Goal: Task Accomplishment & Management: Use online tool/utility

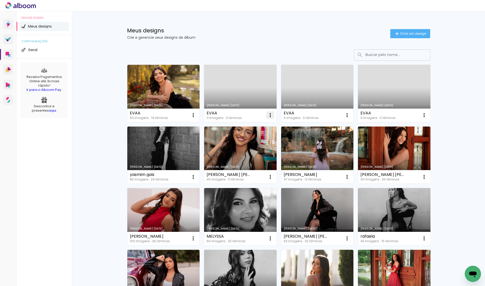
click at [271, 117] on iron-icon at bounding box center [270, 115] width 6 height 6
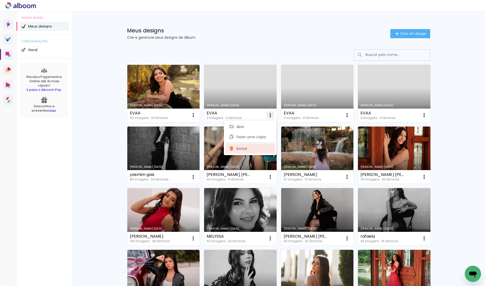
click at [263, 151] on paper-item "Excluir" at bounding box center [250, 148] width 50 height 10
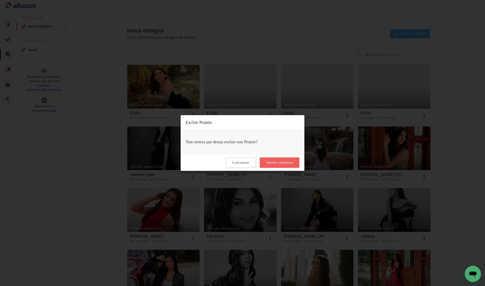
click at [0, 0] on slot "Tenho certeza" at bounding box center [0, 0] width 0 height 0
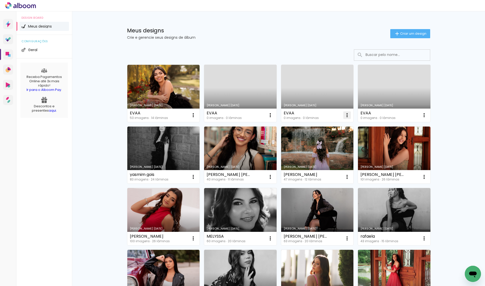
click at [347, 115] on iron-icon at bounding box center [347, 115] width 6 height 6
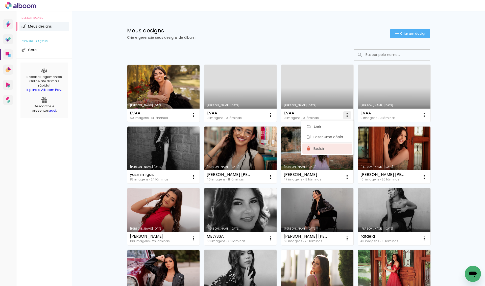
click at [338, 149] on paper-item "Excluir" at bounding box center [328, 148] width 50 height 10
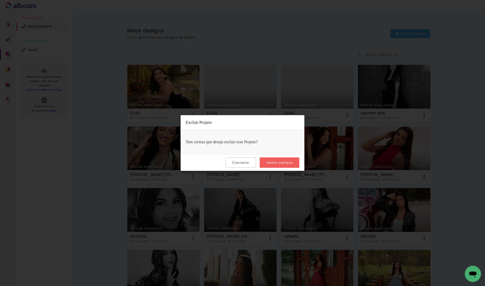
click at [0, 0] on slot "Tenho certeza" at bounding box center [0, 0] width 0 height 0
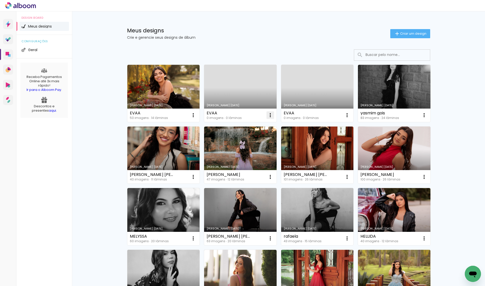
click at [274, 114] on paper-icon-button at bounding box center [270, 115] width 10 height 10
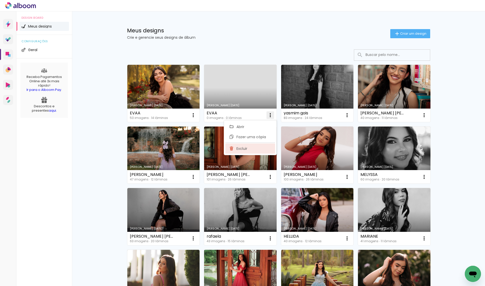
click at [267, 150] on paper-item "Excluir" at bounding box center [250, 148] width 50 height 10
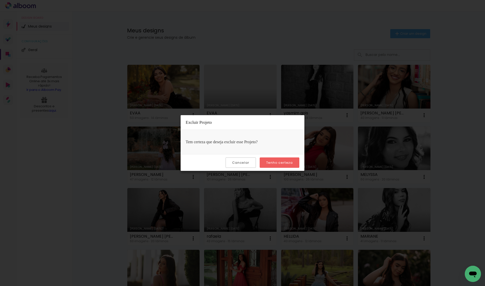
click at [282, 159] on paper-button "Tenho certeza" at bounding box center [280, 162] width 40 height 10
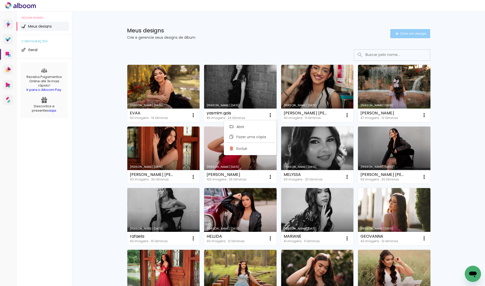
click at [402, 35] on span "Criar um design" at bounding box center [413, 33] width 26 height 3
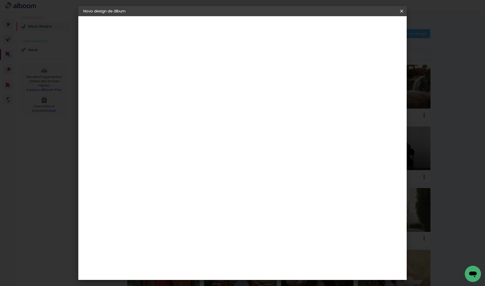
click at [168, 73] on paper-input-container "Título do álbum" at bounding box center [166, 68] width 4 height 13
type input "[PERSON_NAME]"
click at [0, 0] on slot "Avançar" at bounding box center [0, 0] width 0 height 0
click at [206, 100] on paper-input-container at bounding box center [179, 96] width 55 height 11
type input "lui"
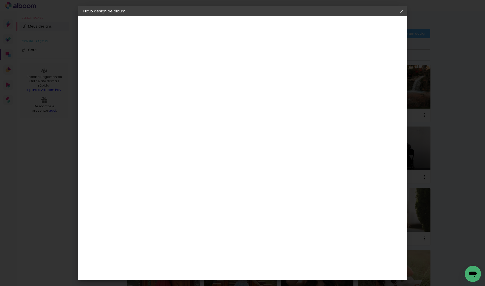
type paper-input "lui"
click at [196, 114] on div "[PERSON_NAME]" at bounding box center [180, 114] width 34 height 4
click at [257, 21] on header "Fornecedor Escolha um fornecedor ou avance com o tamanho livre. Voltar Avançar" at bounding box center [200, 33] width 113 height 34
click at [0, 0] on slot "Avançar" at bounding box center [0, 0] width 0 height 0
click at [194, 82] on paper-input-container "Linha" at bounding box center [178, 88] width 29 height 13
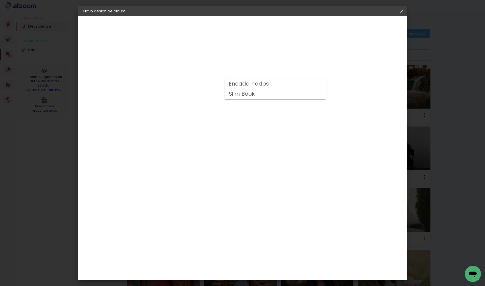
click at [0, 0] on slot "Encadernados" at bounding box center [0, 0] width 0 height 0
type input "Encadernados"
click at [200, 207] on span "30 x 60" at bounding box center [189, 212] width 24 height 10
click at [0, 0] on slot "Avançar" at bounding box center [0, 0] width 0 height 0
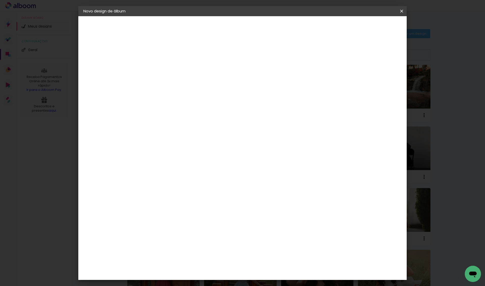
click at [0, 0] on slot "Mostrar sangria" at bounding box center [0, 0] width 0 height 0
type paper-checkbox "on"
type input "1"
type paper-input "1"
click at [169, 56] on input "1" at bounding box center [161, 54] width 17 height 6
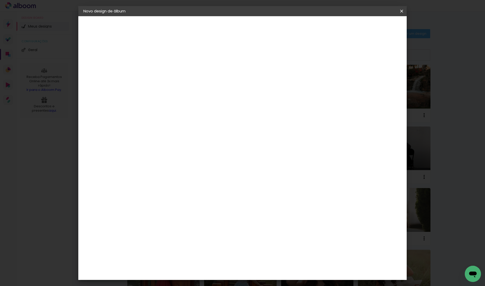
click at [379, 31] on paper-button "Iniciar design" at bounding box center [362, 26] width 33 height 9
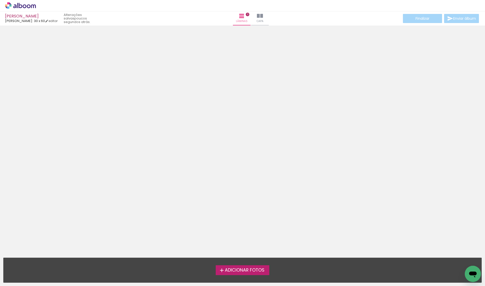
click at [230, 269] on span "Adicionar Fotos" at bounding box center [245, 270] width 40 height 5
click at [0, 0] on input "file" at bounding box center [0, 0] width 0 height 0
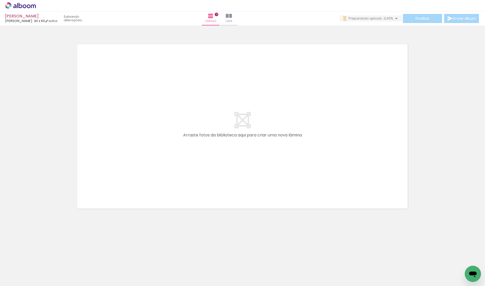
click at [429, 154] on div at bounding box center [242, 119] width 485 height 185
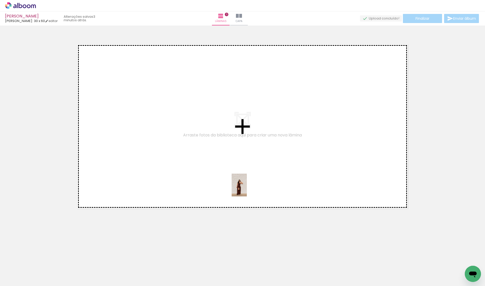
drag, startPoint x: 223, startPoint y: 266, endPoint x: 249, endPoint y: 177, distance: 92.4
click at [249, 177] on quentale-workspace at bounding box center [242, 143] width 485 height 286
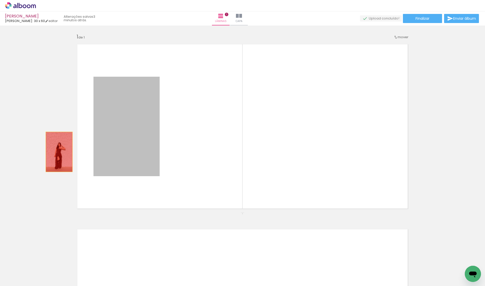
drag, startPoint x: 125, startPoint y: 156, endPoint x: 58, endPoint y: 151, distance: 66.9
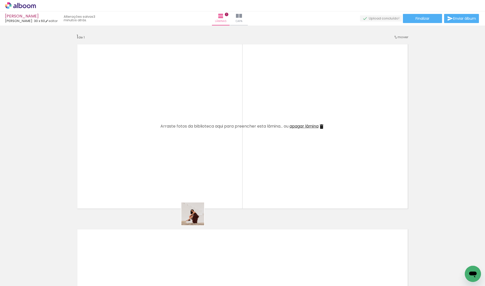
drag, startPoint x: 197, startPoint y: 239, endPoint x: 199, endPoint y: 185, distance: 53.6
click at [199, 185] on quentale-workspace at bounding box center [242, 143] width 485 height 286
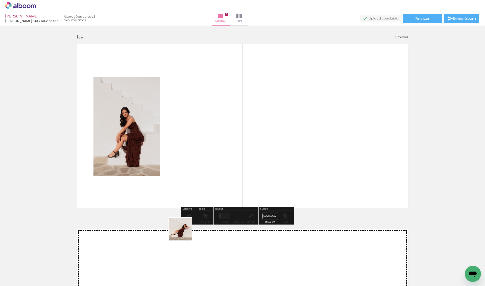
drag, startPoint x: 180, startPoint y: 267, endPoint x: 197, endPoint y: 184, distance: 84.4
click at [197, 184] on quentale-workspace at bounding box center [242, 143] width 485 height 286
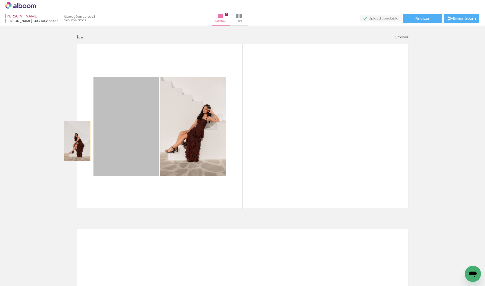
drag, startPoint x: 145, startPoint y: 141, endPoint x: 68, endPoint y: 140, distance: 76.6
click at [68, 140] on div "Inserir lâmina 1 de 1" at bounding box center [242, 212] width 485 height 370
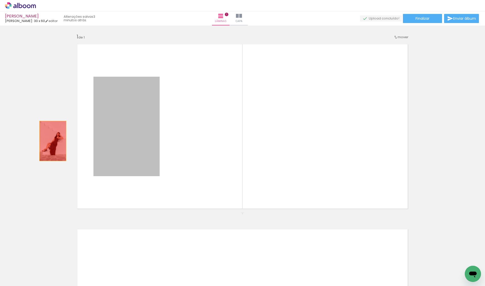
drag, startPoint x: 135, startPoint y: 141, endPoint x: 44, endPoint y: 141, distance: 91.0
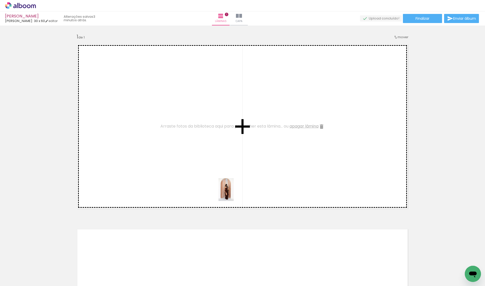
drag, startPoint x: 256, startPoint y: 265, endPoint x: 233, endPoint y: 193, distance: 75.7
click at [233, 193] on quentale-workspace at bounding box center [242, 143] width 485 height 286
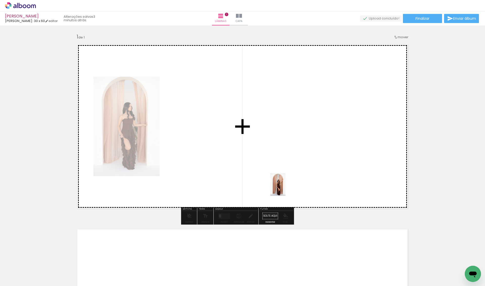
drag, startPoint x: 286, startPoint y: 262, endPoint x: 285, endPoint y: 186, distance: 76.9
click at [285, 186] on quentale-workspace at bounding box center [242, 143] width 485 height 286
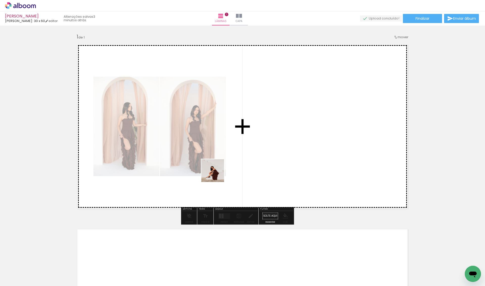
drag, startPoint x: 205, startPoint y: 266, endPoint x: 222, endPoint y: 161, distance: 106.4
click at [222, 161] on quentale-workspace at bounding box center [242, 143] width 485 height 286
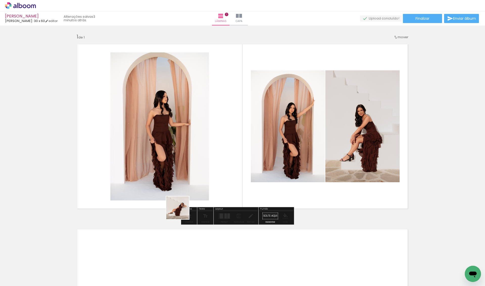
drag, startPoint x: 182, startPoint y: 222, endPoint x: 182, endPoint y: 185, distance: 37.9
click at [182, 185] on quentale-workspace at bounding box center [242, 143] width 485 height 286
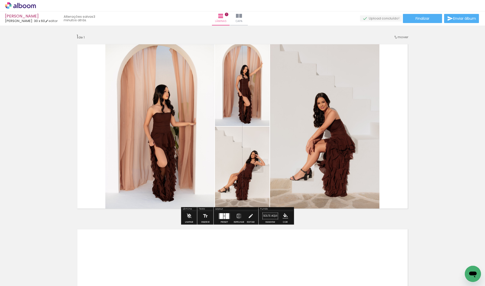
scroll to position [0, 0]
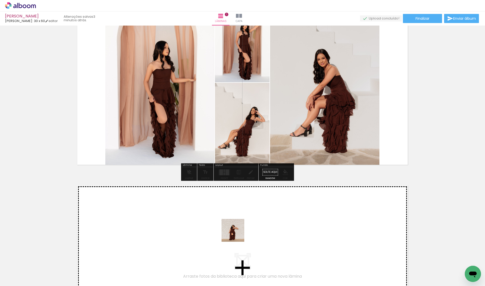
drag, startPoint x: 237, startPoint y: 270, endPoint x: 237, endPoint y: 231, distance: 38.9
click at [237, 231] on quentale-workspace at bounding box center [242, 143] width 485 height 286
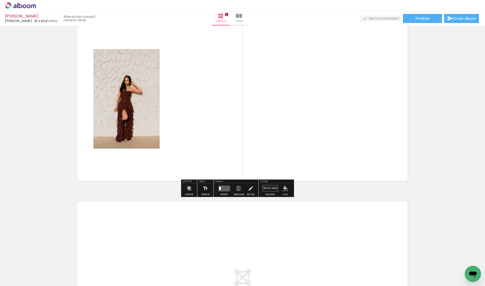
scroll to position [213, 0]
click at [231, 186] on div at bounding box center [225, 188] width 14 height 10
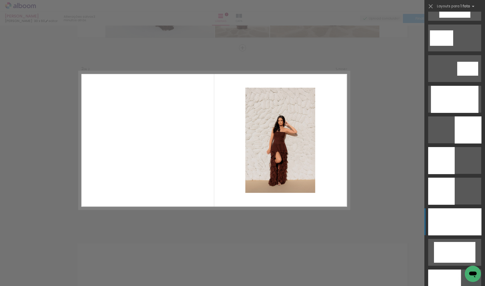
scroll to position [999, 0]
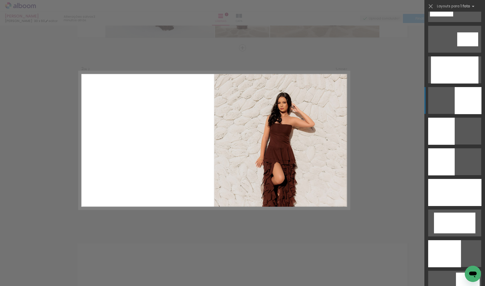
click at [465, 107] on div at bounding box center [468, 100] width 27 height 27
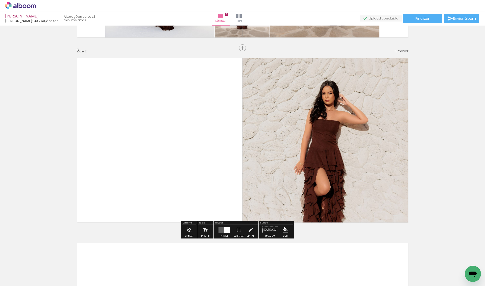
click at [402, 51] on span "mover" at bounding box center [403, 51] width 11 height 5
click at [397, 50] on paper-item "antes da 1" at bounding box center [389, 50] width 38 height 8
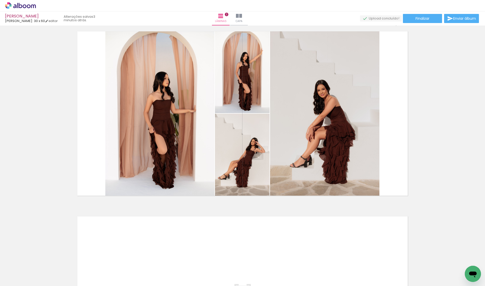
scroll to position [198, 0]
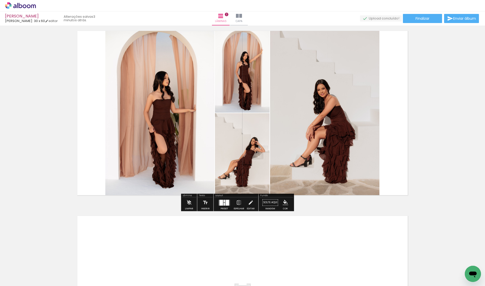
click at [225, 205] on div at bounding box center [225, 203] width 2 height 3
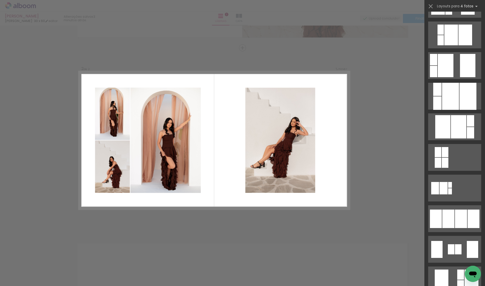
scroll to position [179, 0]
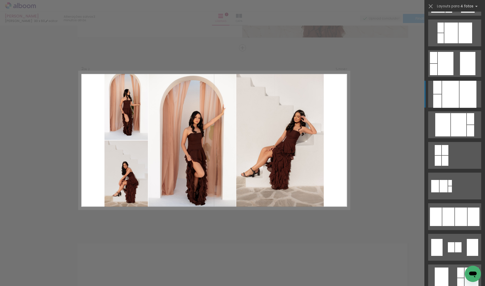
click at [450, 89] on div at bounding box center [450, 94] width 17 height 27
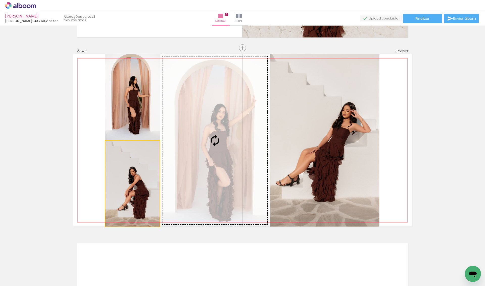
drag, startPoint x: 142, startPoint y: 194, endPoint x: 178, endPoint y: 168, distance: 44.9
click at [0, 0] on slot at bounding box center [0, 0] width 0 height 0
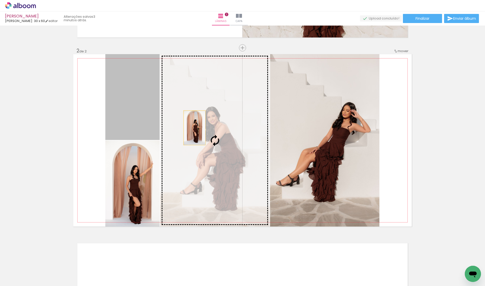
drag, startPoint x: 133, startPoint y: 113, endPoint x: 200, endPoint y: 128, distance: 68.9
click at [0, 0] on slot at bounding box center [0, 0] width 0 height 0
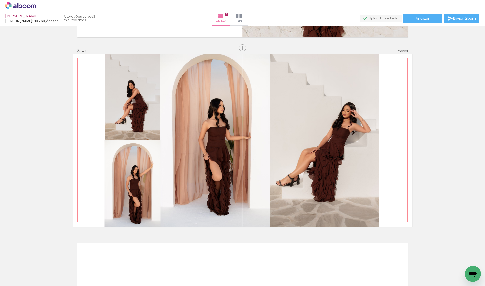
drag, startPoint x: 153, startPoint y: 177, endPoint x: 313, endPoint y: 138, distance: 165.0
click at [0, 0] on slot at bounding box center [0, 0] width 0 height 0
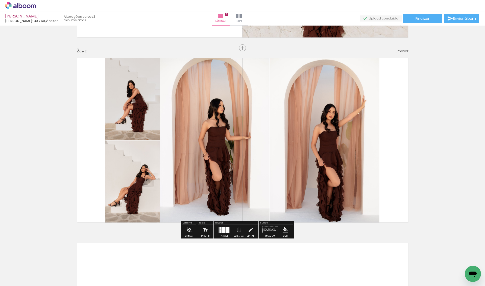
click at [242, 230] on iron-icon at bounding box center [239, 229] width 6 height 10
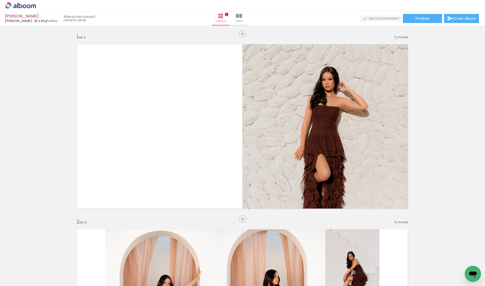
scroll to position [0, 0]
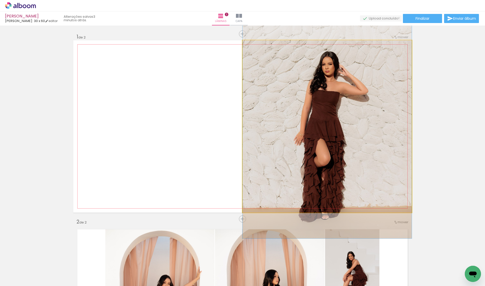
drag, startPoint x: 311, startPoint y: 171, endPoint x: 310, endPoint y: 156, distance: 15.2
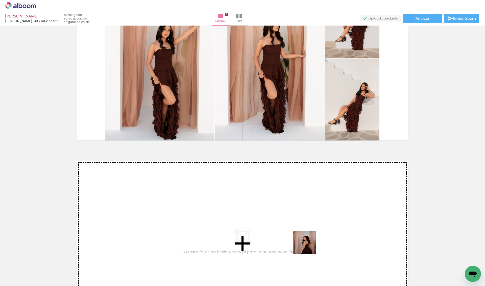
drag, startPoint x: 309, startPoint y: 269, endPoint x: 309, endPoint y: 246, distance: 23.5
click at [309, 246] on quentale-workspace at bounding box center [242, 143] width 485 height 286
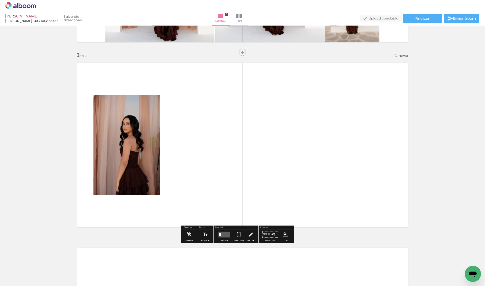
scroll to position [356, 0]
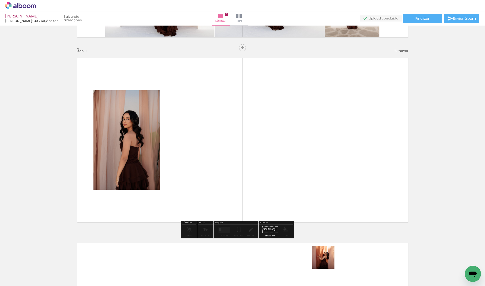
drag, startPoint x: 327, startPoint y: 267, endPoint x: 327, endPoint y: 195, distance: 72.3
click at [327, 195] on quentale-workspace at bounding box center [242, 143] width 485 height 286
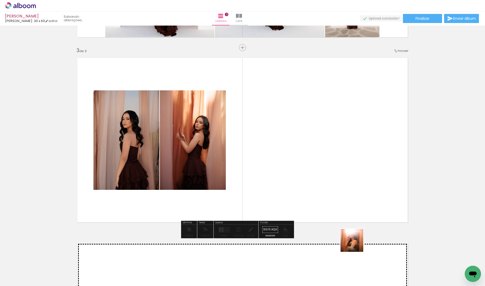
drag, startPoint x: 356, startPoint y: 244, endPoint x: 335, endPoint y: 201, distance: 48.0
click at [335, 201] on quentale-workspace at bounding box center [242, 143] width 485 height 286
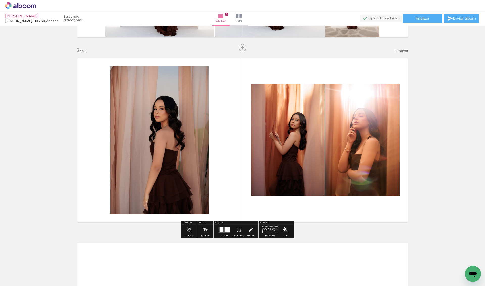
click at [227, 230] on div at bounding box center [226, 229] width 2 height 5
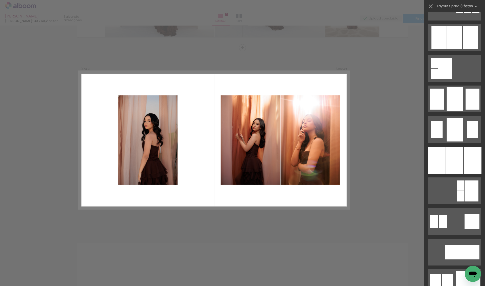
scroll to position [342, 0]
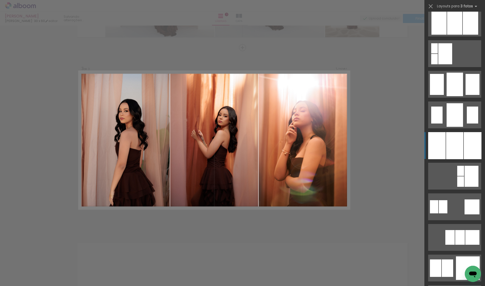
click at [456, 145] on div at bounding box center [454, 145] width 17 height 27
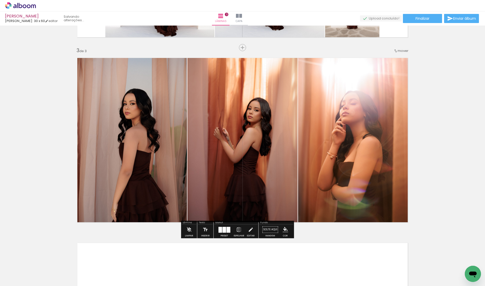
drag, startPoint x: 131, startPoint y: 143, endPoint x: 197, endPoint y: 132, distance: 67.2
click at [0, 0] on slot at bounding box center [0, 0] width 0 height 0
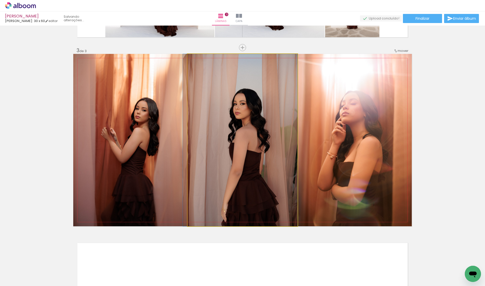
drag, startPoint x: 197, startPoint y: 132, endPoint x: 177, endPoint y: 132, distance: 20.2
click at [0, 0] on slot at bounding box center [0, 0] width 0 height 0
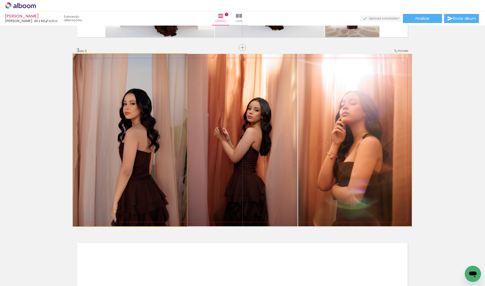
drag, startPoint x: 147, startPoint y: 135, endPoint x: 195, endPoint y: 132, distance: 48.6
click at [0, 0] on slot at bounding box center [0, 0] width 0 height 0
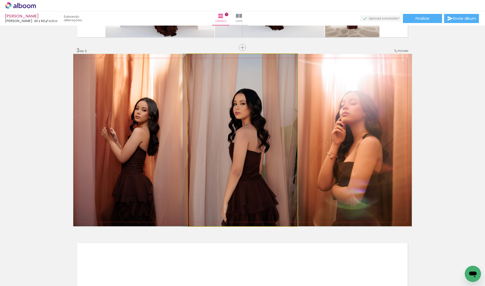
drag, startPoint x: 205, startPoint y: 132, endPoint x: 197, endPoint y: 132, distance: 7.3
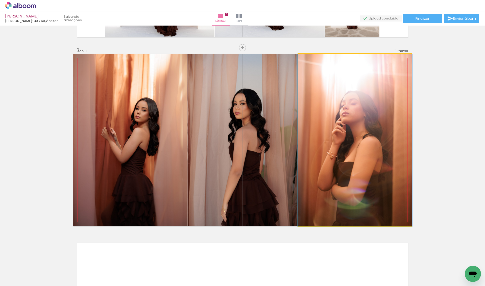
drag, startPoint x: 327, startPoint y: 132, endPoint x: 266, endPoint y: 132, distance: 60.7
click at [0, 0] on slot at bounding box center [0, 0] width 0 height 0
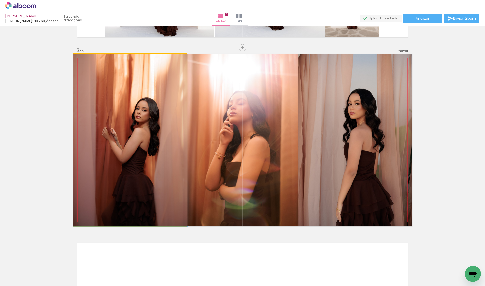
drag, startPoint x: 173, startPoint y: 135, endPoint x: 252, endPoint y: 134, distance: 78.9
click at [0, 0] on slot at bounding box center [0, 0] width 0 height 0
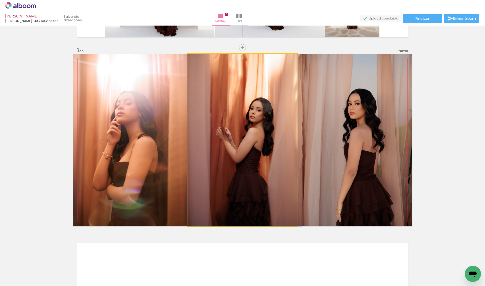
drag, startPoint x: 252, startPoint y: 134, endPoint x: 258, endPoint y: 134, distance: 6.6
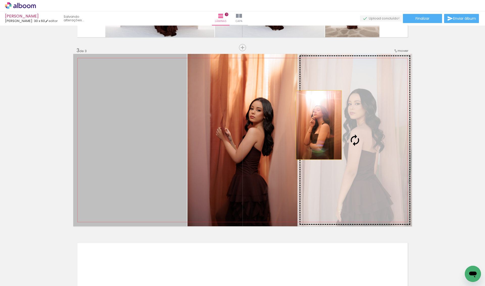
drag, startPoint x: 155, startPoint y: 137, endPoint x: 320, endPoint y: 124, distance: 165.6
click at [0, 0] on slot at bounding box center [0, 0] width 0 height 0
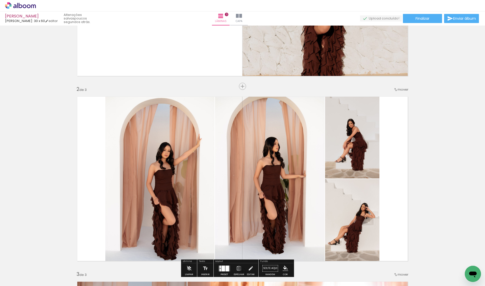
scroll to position [130, 0]
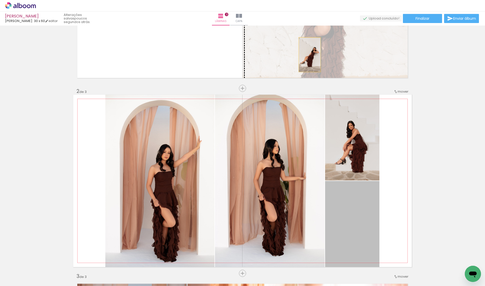
drag, startPoint x: 360, startPoint y: 218, endPoint x: 309, endPoint y: 54, distance: 172.1
click at [309, 54] on div "Inserir lâmina 1 de 3 Inserir lâmina 2 de 3 Inserir lâmina 3 de 3" at bounding box center [242, 266] width 485 height 739
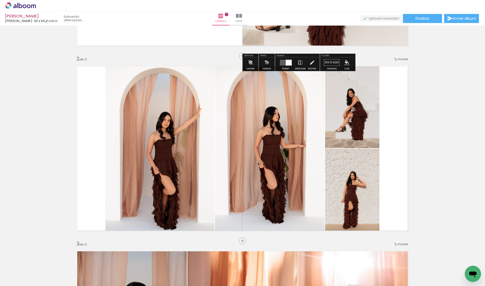
scroll to position [198, 0]
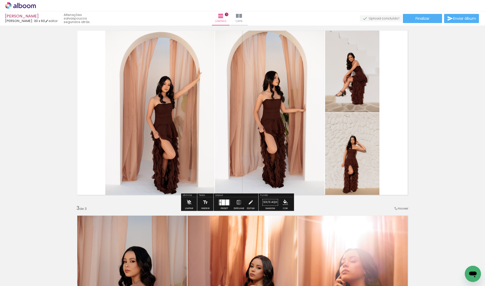
click at [225, 200] on div at bounding box center [224, 202] width 4 height 6
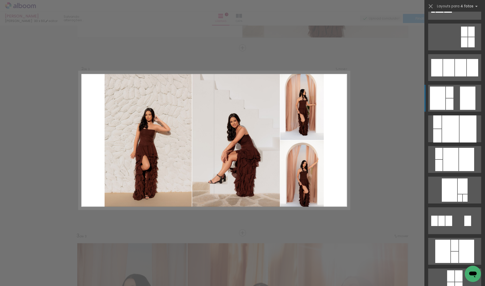
scroll to position [610, 0]
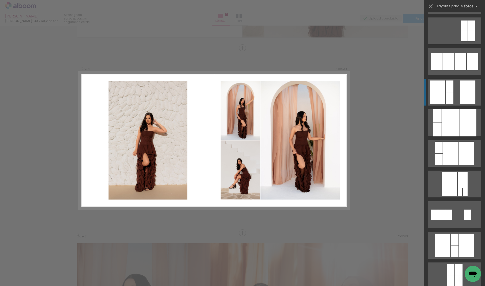
click at [441, 92] on div at bounding box center [437, 91] width 15 height 23
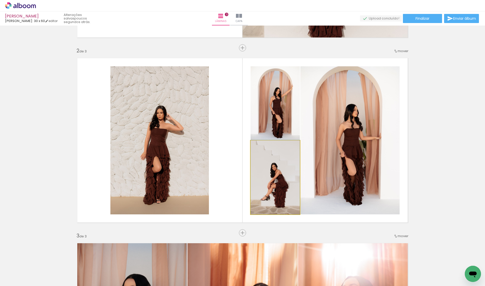
drag, startPoint x: 288, startPoint y: 179, endPoint x: 341, endPoint y: 153, distance: 59.0
click at [0, 0] on slot at bounding box center [0, 0] width 0 height 0
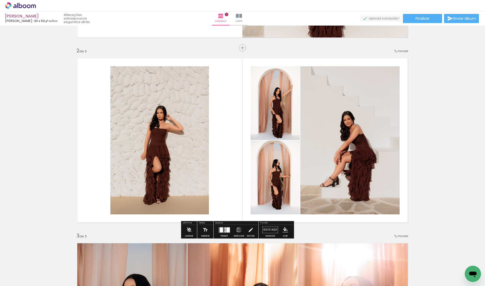
click at [238, 233] on paper-button "Espelhar" at bounding box center [239, 230] width 13 height 13
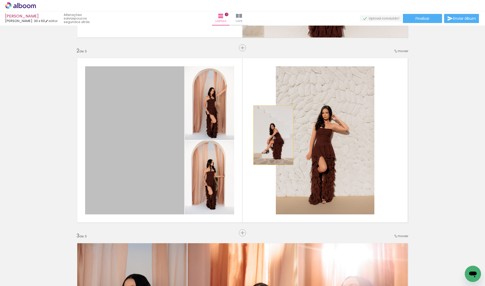
drag, startPoint x: 154, startPoint y: 152, endPoint x: 309, endPoint y: 135, distance: 155.4
click at [0, 0] on slot at bounding box center [0, 0] width 0 height 0
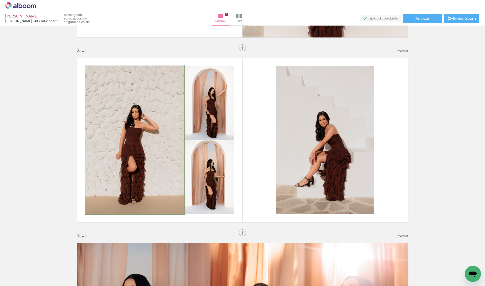
drag, startPoint x: 140, startPoint y: 142, endPoint x: 141, endPoint y: 137, distance: 5.1
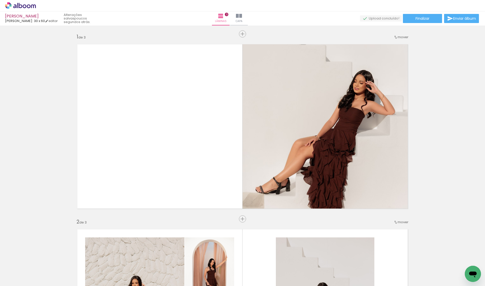
scroll to position [0, 0]
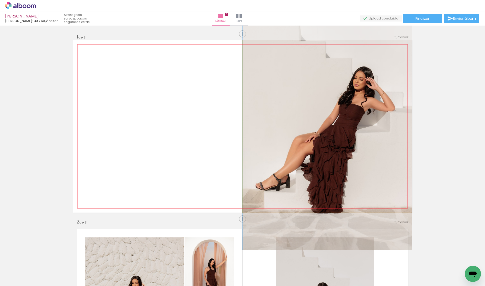
drag, startPoint x: 321, startPoint y: 123, endPoint x: 321, endPoint y: 119, distance: 4.8
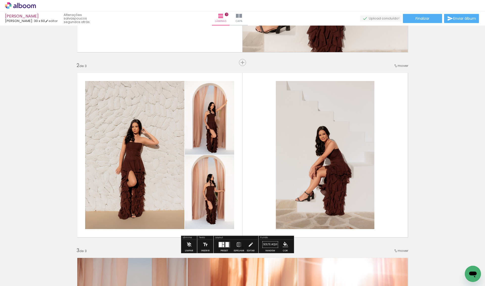
click at [293, 106] on quentale-photo at bounding box center [325, 155] width 99 height 148
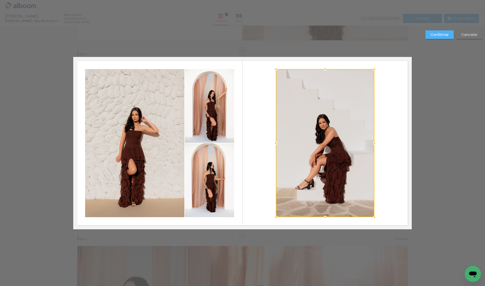
scroll to position [171, 0]
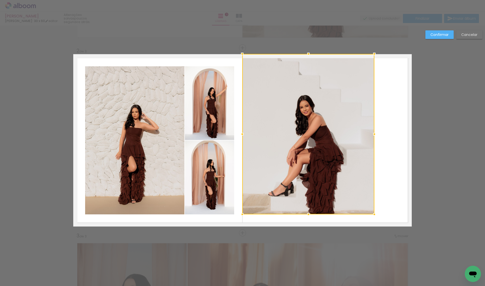
drag, startPoint x: 277, startPoint y: 67, endPoint x: 243, endPoint y: 55, distance: 35.8
click at [243, 55] on div at bounding box center [242, 54] width 10 height 10
click at [311, 137] on div at bounding box center [308, 134] width 132 height 160
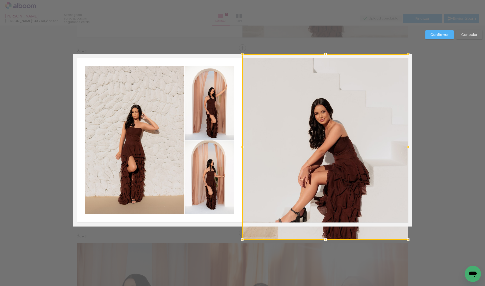
drag, startPoint x: 374, startPoint y: 214, endPoint x: 406, endPoint y: 227, distance: 34.8
click at [407, 227] on div at bounding box center [325, 146] width 166 height 185
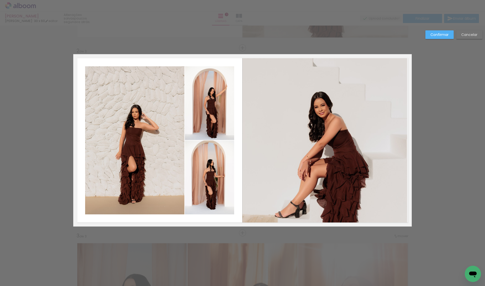
click at [0, 0] on slot "Confirmar" at bounding box center [0, 0] width 0 height 0
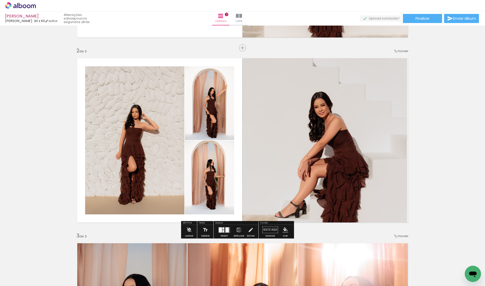
click at [379, 123] on quentale-photo at bounding box center [324, 140] width 165 height 172
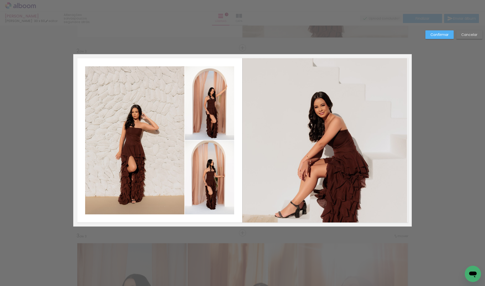
click at [410, 141] on quentale-layouter at bounding box center [242, 140] width 339 height 172
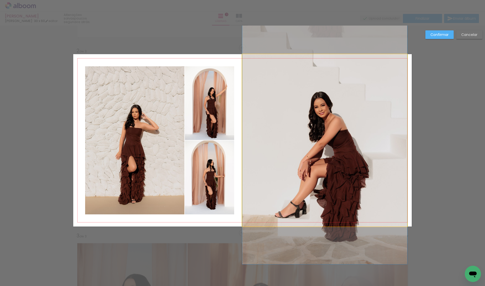
click at [399, 140] on quentale-photo at bounding box center [324, 140] width 165 height 172
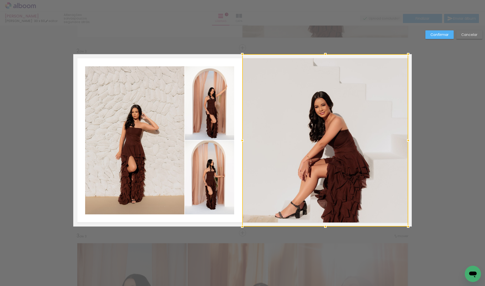
click at [407, 139] on div at bounding box center [408, 140] width 10 height 10
click at [440, 30] on div "Confirmar Cancelar" at bounding box center [242, 230] width 485 height 751
click at [440, 31] on paper-button "Confirmar" at bounding box center [440, 34] width 28 height 9
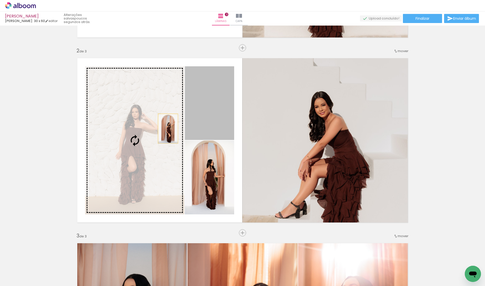
drag, startPoint x: 212, startPoint y: 115, endPoint x: 160, endPoint y: 130, distance: 53.8
click at [0, 0] on slot at bounding box center [0, 0] width 0 height 0
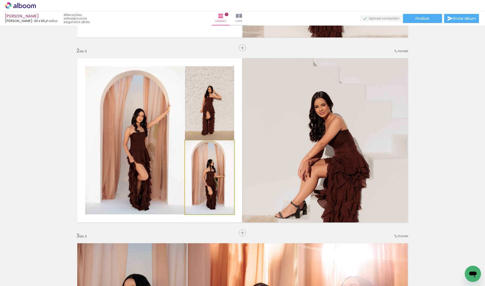
drag, startPoint x: 220, startPoint y: 161, endPoint x: 301, endPoint y: 137, distance: 84.8
click at [0, 0] on slot at bounding box center [0, 0] width 0 height 0
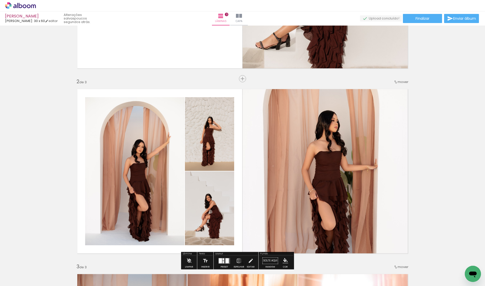
scroll to position [134, 0]
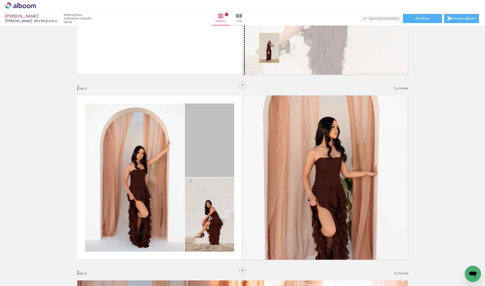
drag, startPoint x: 219, startPoint y: 134, endPoint x: 269, endPoint y: 47, distance: 100.6
click at [269, 47] on div "Inserir lâmina 1 de 3 Inserir lâmina 2 de 3 Inserir lâmina 3 de 3" at bounding box center [242, 263] width 485 height 739
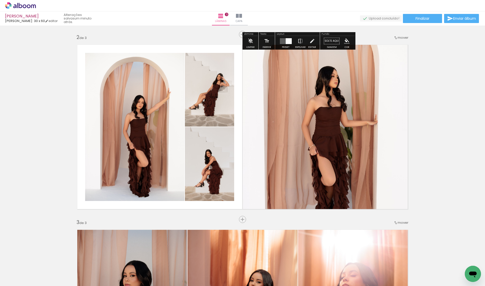
scroll to position [189, 0]
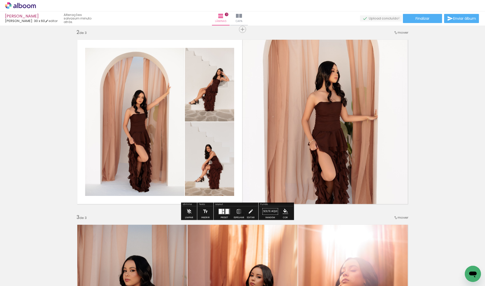
click at [230, 214] on quentale-layouter at bounding box center [225, 211] width 12 height 6
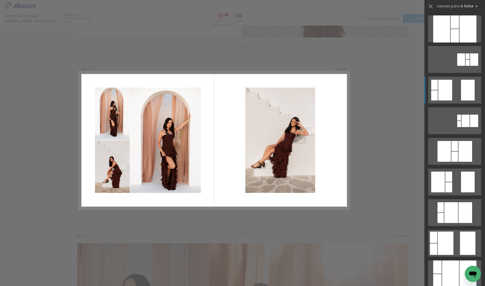
scroll to position [112, 0]
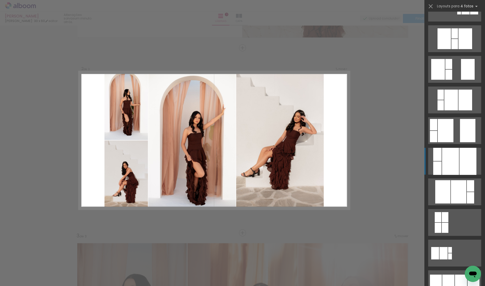
click at [451, 160] on div at bounding box center [450, 161] width 17 height 27
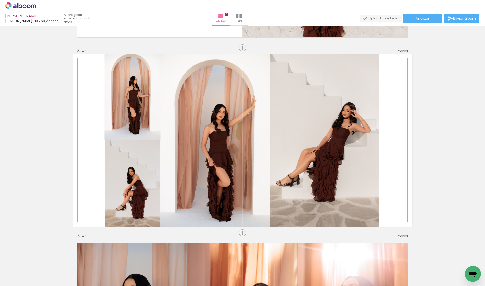
drag, startPoint x: 153, startPoint y: 112, endPoint x: 317, endPoint y: 118, distance: 164.4
click at [0, 0] on slot at bounding box center [0, 0] width 0 height 0
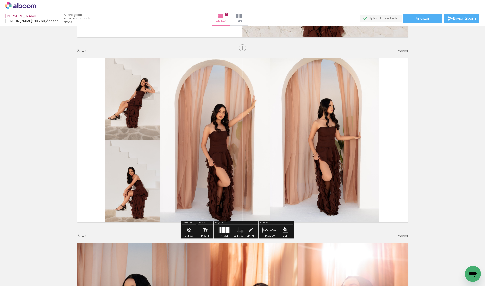
click at [242, 232] on iron-icon at bounding box center [239, 229] width 6 height 10
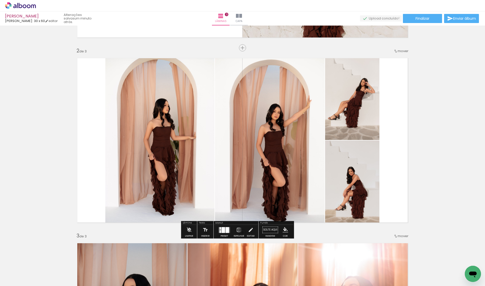
click at [187, 127] on quentale-photo at bounding box center [159, 140] width 109 height 172
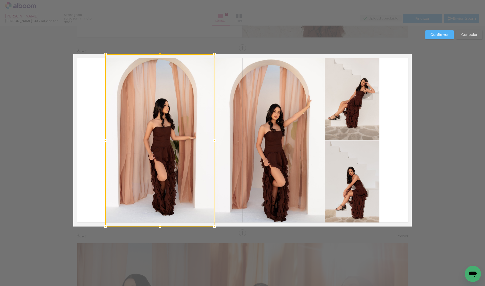
click at [252, 130] on quentale-photo at bounding box center [270, 140] width 110 height 172
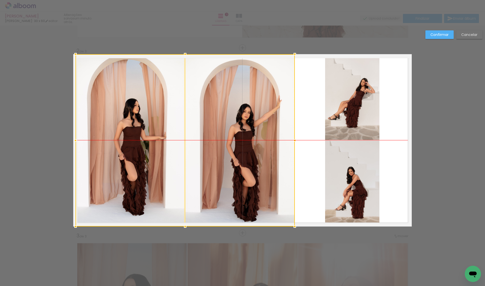
drag, startPoint x: 266, startPoint y: 130, endPoint x: 237, endPoint y: 133, distance: 29.9
click at [237, 133] on div at bounding box center [185, 140] width 219 height 172
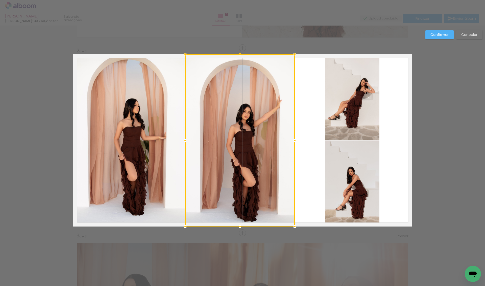
click at [435, 30] on div "Confirmar Cancelar" at bounding box center [242, 230] width 485 height 751
click at [0, 0] on slot "Confirmar" at bounding box center [0, 0] width 0 height 0
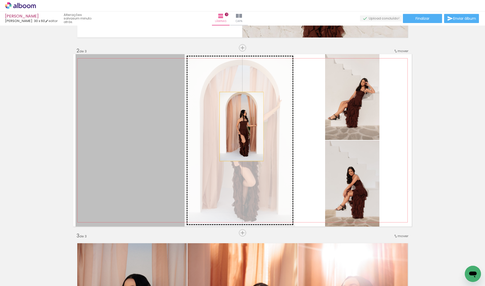
drag, startPoint x: 147, startPoint y: 129, endPoint x: 247, endPoint y: 125, distance: 99.9
click at [0, 0] on slot at bounding box center [0, 0] width 0 height 0
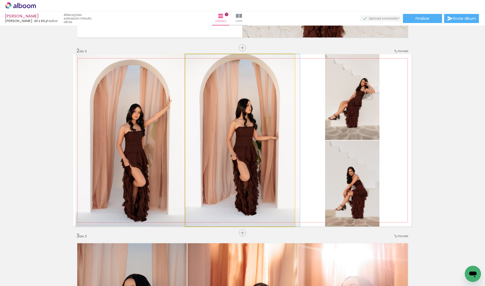
drag, startPoint x: 255, startPoint y: 127, endPoint x: 275, endPoint y: 126, distance: 19.7
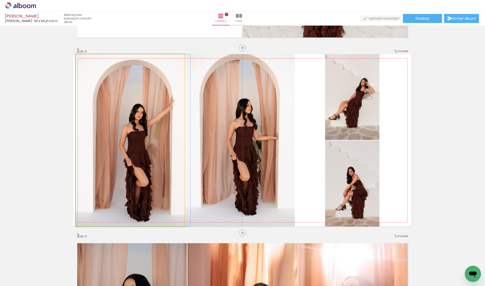
drag, startPoint x: 131, startPoint y: 152, endPoint x: 144, endPoint y: 152, distance: 12.6
drag, startPoint x: 144, startPoint y: 152, endPoint x: 242, endPoint y: 143, distance: 99.0
click at [0, 0] on slot at bounding box center [0, 0] width 0 height 0
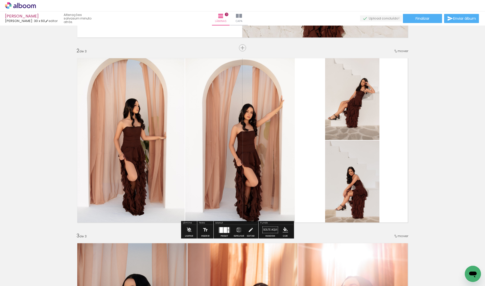
click at [362, 119] on quentale-photo at bounding box center [352, 97] width 54 height 86
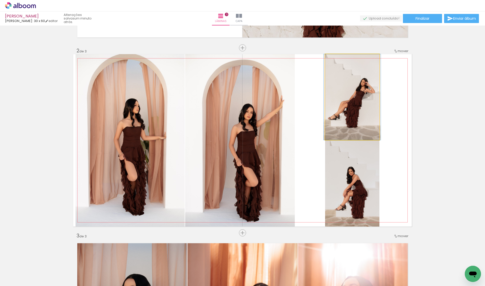
click at [362, 119] on quentale-photo at bounding box center [352, 97] width 54 height 86
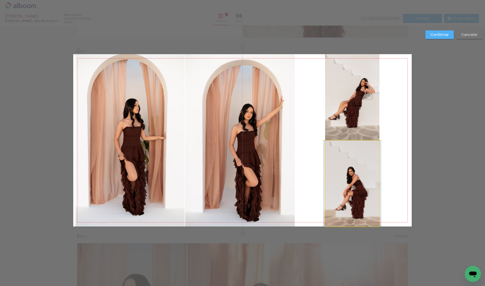
click at [367, 175] on quentale-photo at bounding box center [352, 183] width 54 height 86
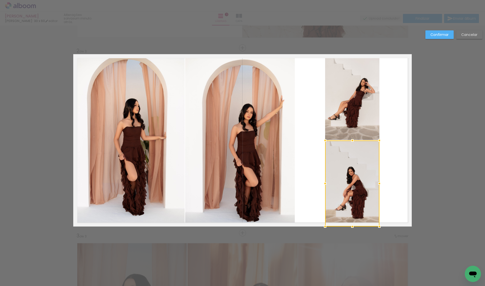
click at [355, 108] on quentale-photo at bounding box center [352, 97] width 54 height 86
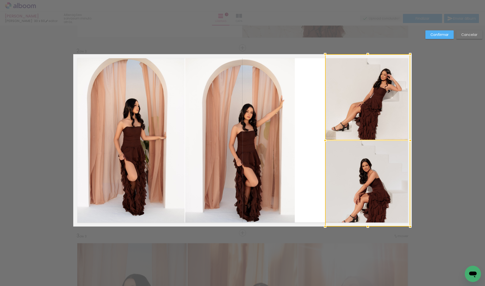
drag, startPoint x: 381, startPoint y: 141, endPoint x: 410, endPoint y: 139, distance: 28.9
click at [410, 139] on div at bounding box center [410, 140] width 10 height 10
click at [370, 154] on quentale-photo at bounding box center [367, 183] width 85 height 86
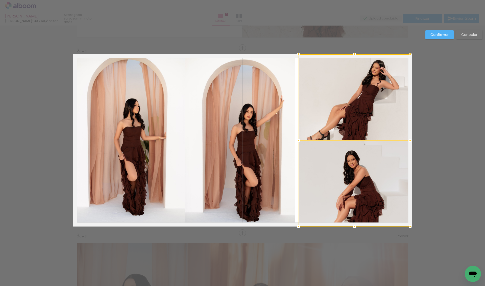
drag, startPoint x: 325, startPoint y: 140, endPoint x: 299, endPoint y: 140, distance: 26.3
click at [299, 140] on div at bounding box center [299, 140] width 10 height 10
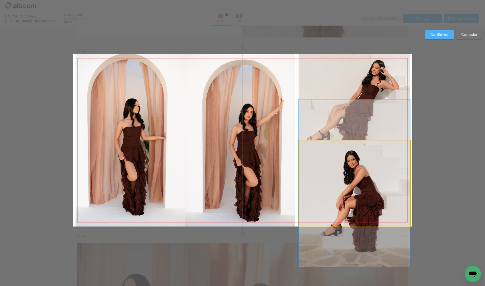
click at [319, 157] on quentale-photo at bounding box center [355, 183] width 112 height 86
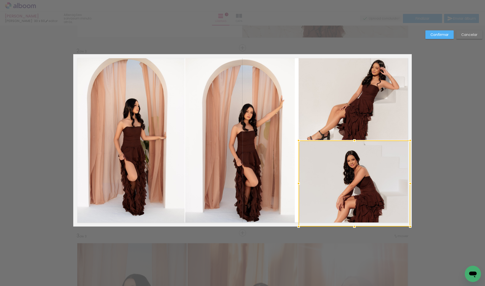
click at [320, 124] on quentale-photo at bounding box center [355, 97] width 112 height 86
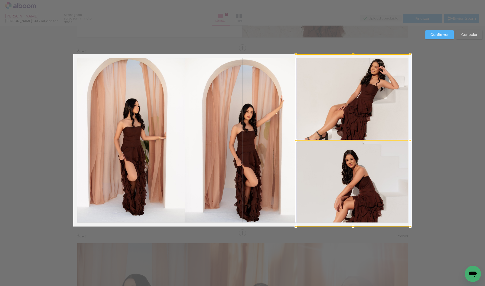
click at [298, 141] on div at bounding box center [296, 140] width 10 height 10
click at [432, 40] on div "Confirmar Cancelar" at bounding box center [453, 36] width 60 height 12
click at [0, 0] on slot "Confirmar" at bounding box center [0, 0] width 0 height 0
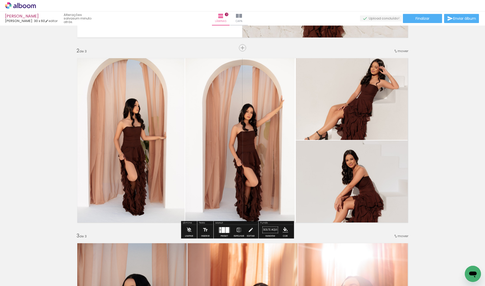
click at [308, 131] on quentale-photo at bounding box center [353, 97] width 115 height 86
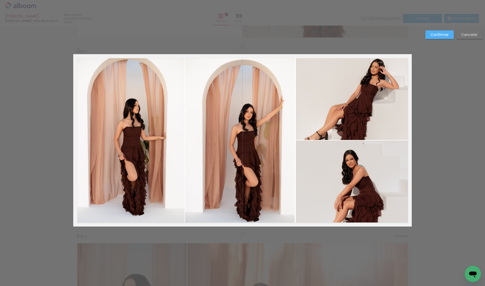
click at [317, 164] on quentale-photo at bounding box center [353, 183] width 115 height 86
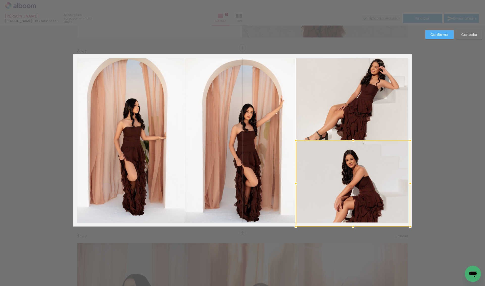
click at [317, 126] on quentale-photo at bounding box center [353, 97] width 115 height 86
click at [296, 140] on div at bounding box center [295, 140] width 10 height 10
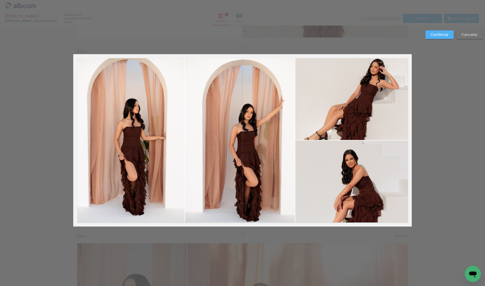
click at [0, 0] on slot "Confirmar" at bounding box center [0, 0] width 0 height 0
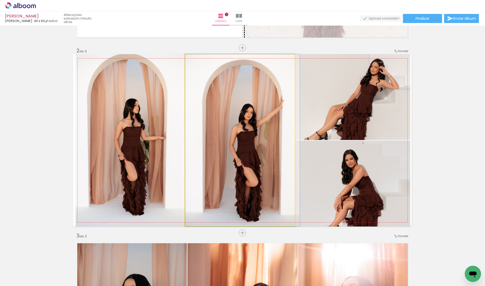
click at [282, 120] on div "Inserir lâmina 1 de 3 Inserir lâmina 2 de 3 Inserir lâmina 3 de 3" at bounding box center [242, 225] width 485 height 739
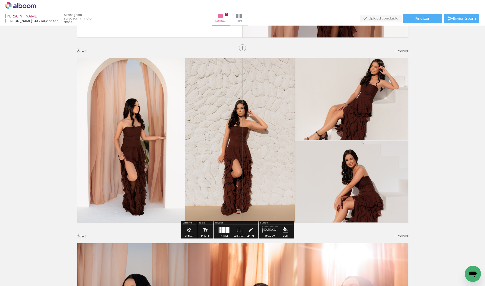
scroll to position [59, 0]
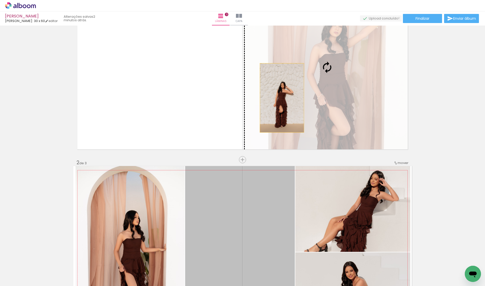
drag, startPoint x: 269, startPoint y: 193, endPoint x: 281, endPoint y: 96, distance: 97.8
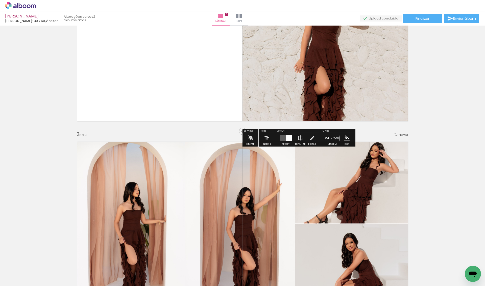
scroll to position [141, 0]
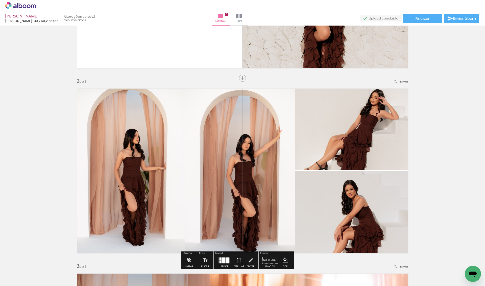
click at [24, 270] on input "Todas as fotos" at bounding box center [14, 270] width 19 height 4
click at [27, 268] on paper-item "Não utilizadas" at bounding box center [16, 268] width 26 height 4
type input "Não utilizadas"
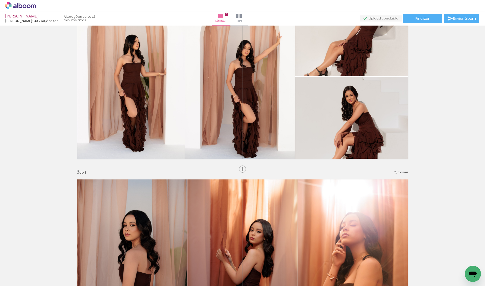
scroll to position [228, 0]
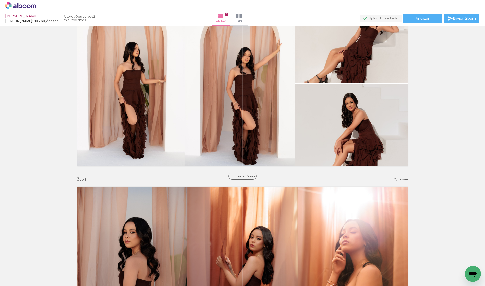
click at [241, 176] on span "Inserir lâmina" at bounding box center [245, 175] width 20 height 3
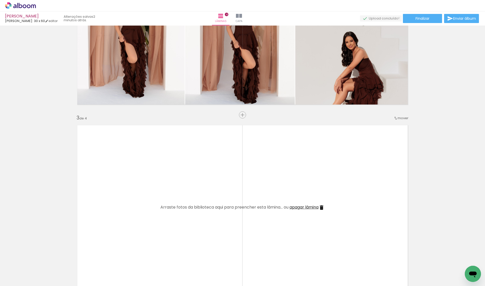
scroll to position [299, 0]
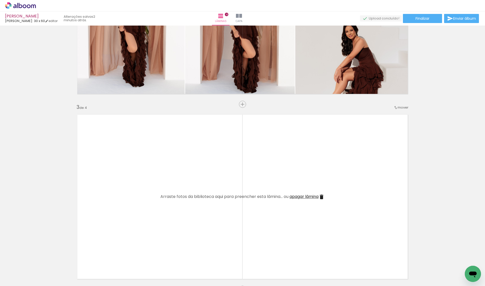
drag, startPoint x: 142, startPoint y: 260, endPoint x: 142, endPoint y: 229, distance: 31.6
click at [142, 229] on quentale-workspace at bounding box center [242, 143] width 485 height 286
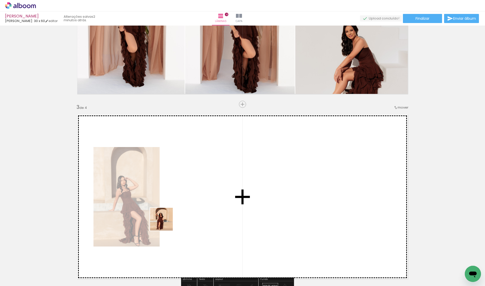
drag, startPoint x: 136, startPoint y: 240, endPoint x: 193, endPoint y: 209, distance: 65.5
click at [193, 209] on quentale-workspace at bounding box center [242, 143] width 485 height 286
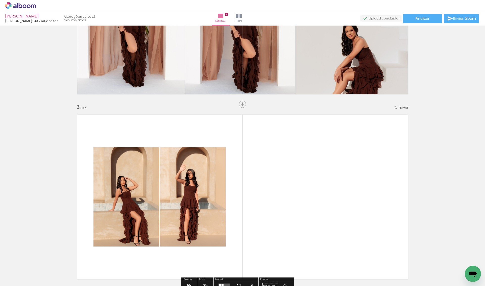
drag, startPoint x: 83, startPoint y: 259, endPoint x: 118, endPoint y: 220, distance: 52.6
click at [118, 220] on quentale-workspace at bounding box center [242, 143] width 485 height 286
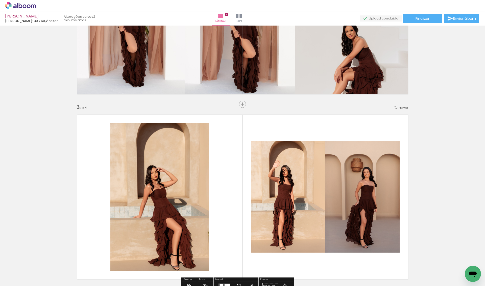
scroll to position [0, 336]
drag, startPoint x: 114, startPoint y: 267, endPoint x: 123, endPoint y: 212, distance: 56.6
click at [123, 212] on quentale-workspace at bounding box center [242, 143] width 485 height 286
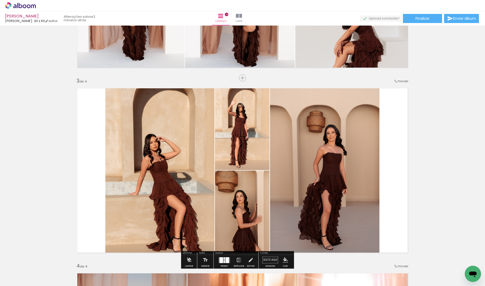
scroll to position [344, 0]
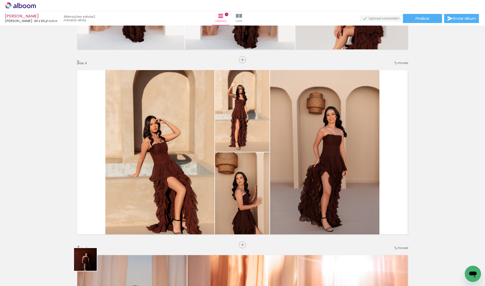
drag, startPoint x: 87, startPoint y: 269, endPoint x: 117, endPoint y: 193, distance: 82.2
click at [117, 193] on quentale-workspace at bounding box center [242, 143] width 485 height 286
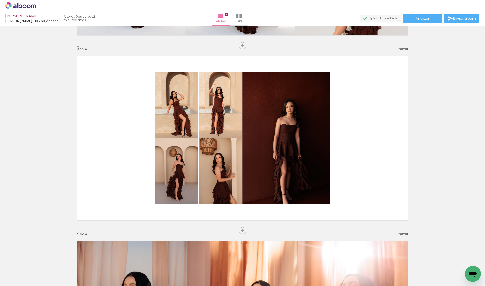
scroll to position [352, 0]
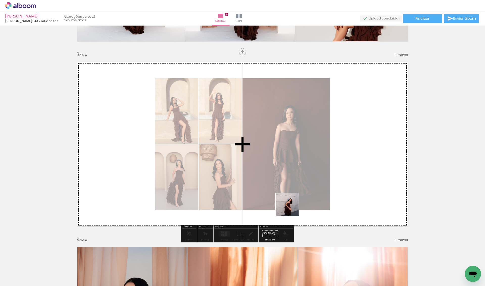
drag, startPoint x: 299, startPoint y: 268, endPoint x: 291, endPoint y: 208, distance: 60.4
click at [291, 208] on quentale-workspace at bounding box center [242, 143] width 485 height 286
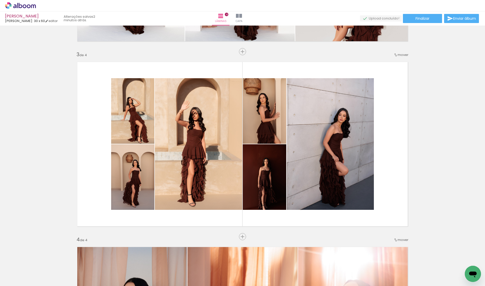
scroll to position [0, 0]
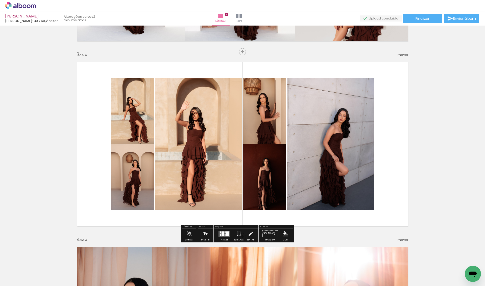
click at [226, 233] on div at bounding box center [225, 232] width 1 height 2
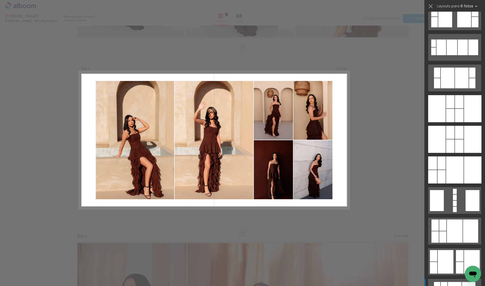
scroll to position [441, 0]
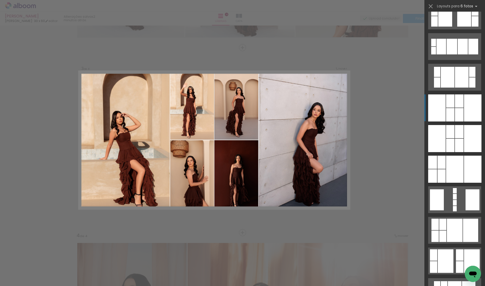
click at [449, 109] on div at bounding box center [450, 114] width 8 height 13
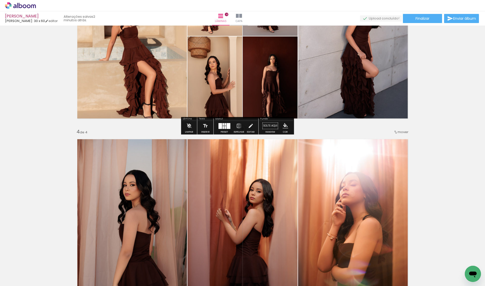
scroll to position [442, 0]
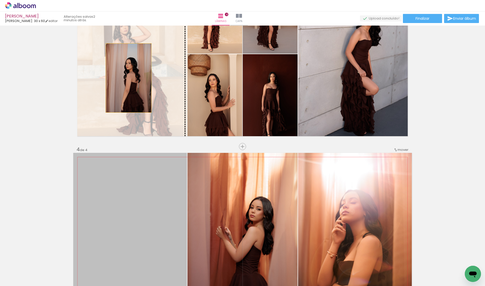
drag, startPoint x: 161, startPoint y: 199, endPoint x: 131, endPoint y: 77, distance: 125.4
click at [131, 77] on div "Inserir lâmina 1 de 4 Inserir lâmina 2 de 4 Inserir lâmina 3 de 4 Inserir lâmin…" at bounding box center [242, 47] width 485 height 924
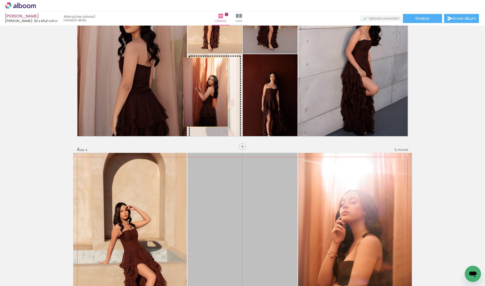
drag, startPoint x: 233, startPoint y: 180, endPoint x: 206, endPoint y: 91, distance: 93.2
click at [206, 91] on div "Inserir lâmina 1 de 4 Inserir lâmina 2 de 4 Inserir lâmina 3 de 4 Inserir lâmin…" at bounding box center [242, 47] width 485 height 924
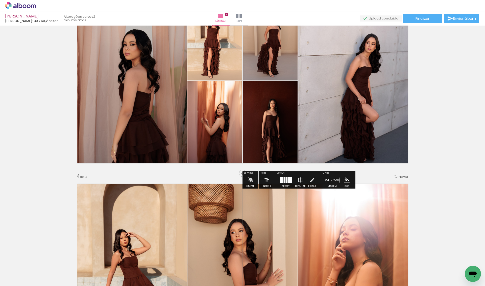
scroll to position [414, 0]
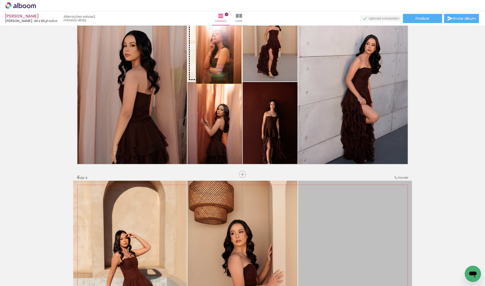
drag, startPoint x: 329, startPoint y: 217, endPoint x: 218, endPoint y: 50, distance: 200.4
click at [218, 50] on div "Inserir lâmina 1 de 4 Inserir lâmina 2 de 4 Inserir lâmina 3 de 4 Inserir lâmin…" at bounding box center [242, 75] width 485 height 924
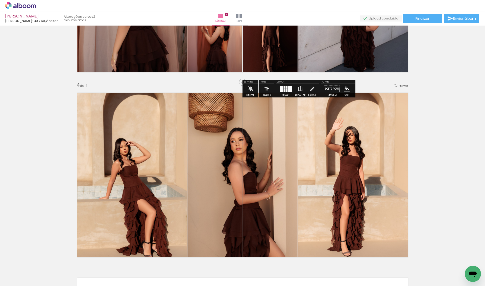
scroll to position [524, 0]
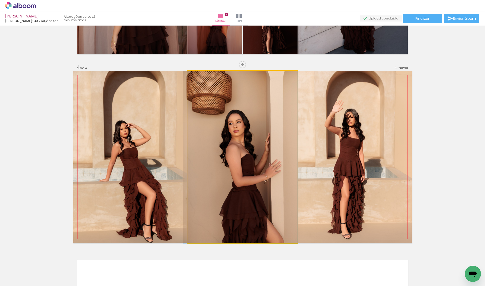
drag, startPoint x: 246, startPoint y: 164, endPoint x: 228, endPoint y: 164, distance: 18.5
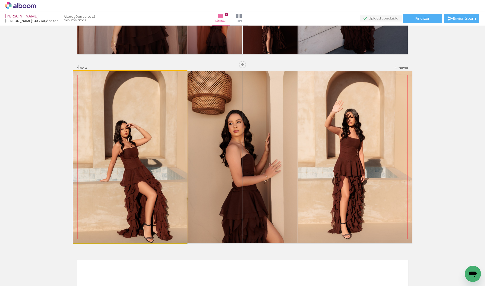
drag, startPoint x: 130, startPoint y: 167, endPoint x: 136, endPoint y: 167, distance: 5.3
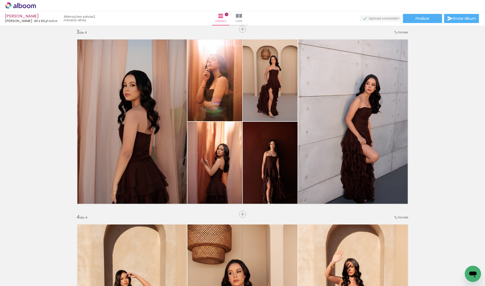
scroll to position [376, 0]
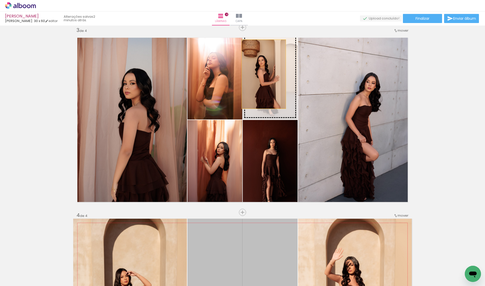
drag, startPoint x: 224, startPoint y: 234, endPoint x: 264, endPoint y: 75, distance: 163.8
click at [264, 75] on div "Inserir lâmina 1 de 4 Inserir lâmina 2 de 4 Inserir lâmina 3 de 4 Inserir lâmin…" at bounding box center [242, 113] width 485 height 924
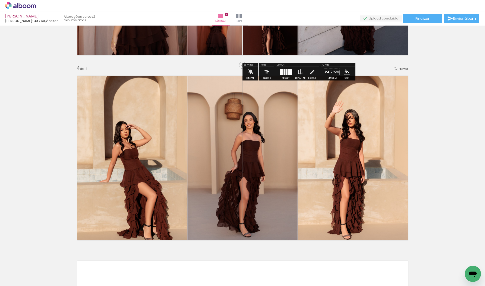
scroll to position [525, 0]
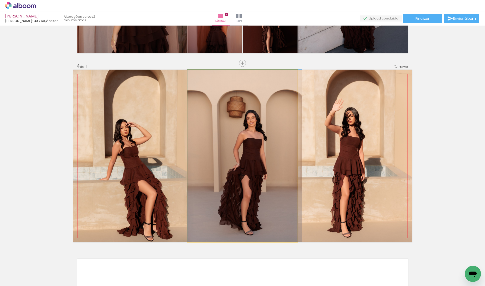
drag, startPoint x: 257, startPoint y: 125, endPoint x: 270, endPoint y: 125, distance: 13.1
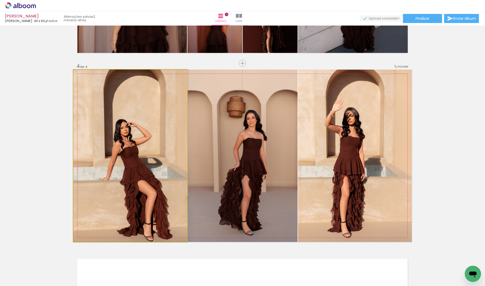
drag, startPoint x: 122, startPoint y: 139, endPoint x: 124, endPoint y: 135, distance: 3.6
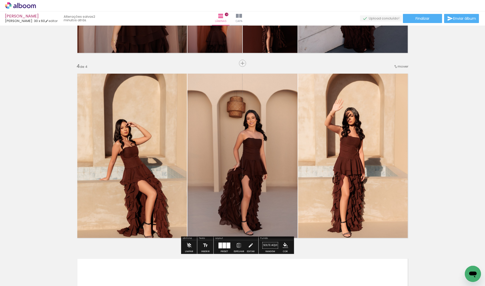
click at [136, 183] on quentale-photo at bounding box center [130, 156] width 114 height 172
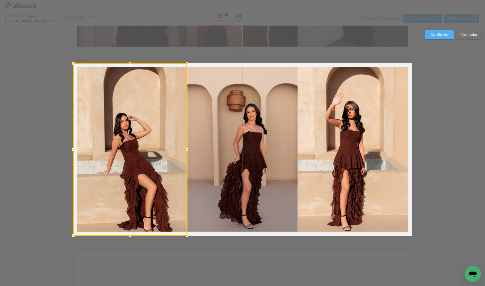
scroll to position [540, 0]
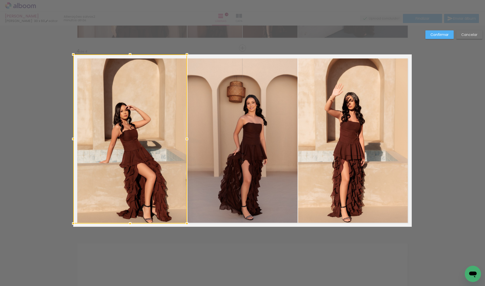
drag, startPoint x: 132, startPoint y: 229, endPoint x: 132, endPoint y: 225, distance: 3.3
click at [132, 225] on div at bounding box center [130, 223] width 10 height 10
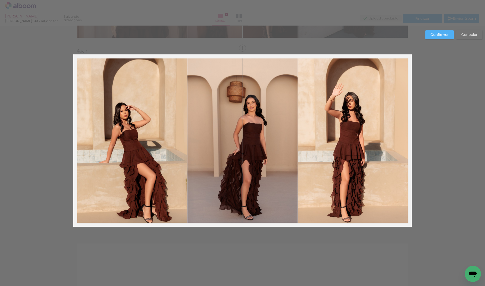
click at [444, 37] on paper-button "Confirmar" at bounding box center [440, 34] width 28 height 9
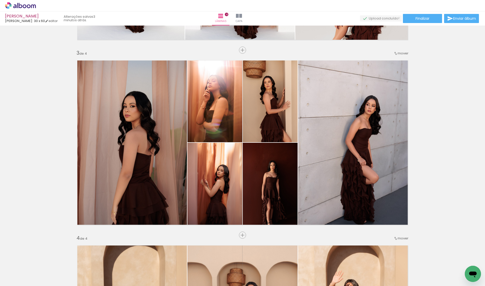
scroll to position [352, 0]
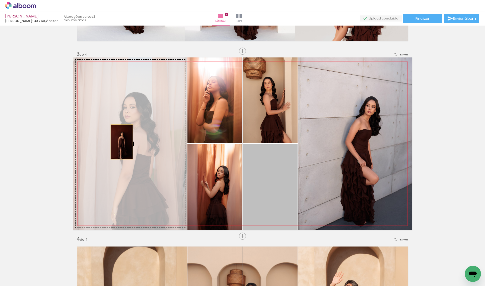
drag, startPoint x: 291, startPoint y: 177, endPoint x: 122, endPoint y: 142, distance: 173.3
click at [0, 0] on slot at bounding box center [0, 0] width 0 height 0
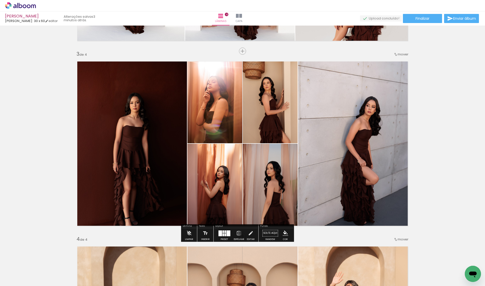
drag, startPoint x: 265, startPoint y: 108, endPoint x: 326, endPoint y: 128, distance: 63.6
click at [0, 0] on slot at bounding box center [0, 0] width 0 height 0
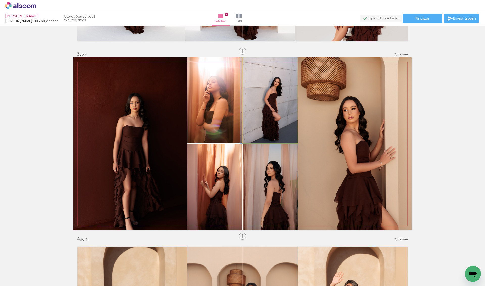
drag, startPoint x: 270, startPoint y: 93, endPoint x: 110, endPoint y: 153, distance: 170.9
click at [0, 0] on slot at bounding box center [0, 0] width 0 height 0
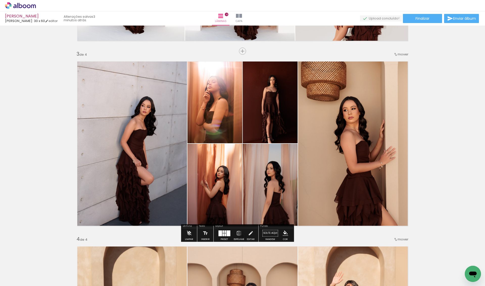
scroll to position [350, 0]
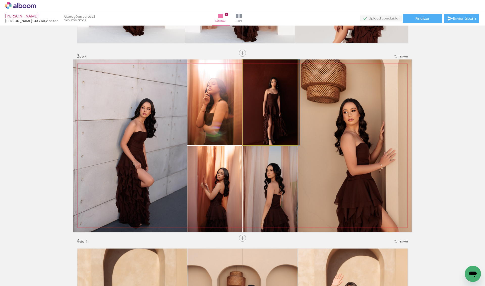
drag, startPoint x: 274, startPoint y: 111, endPoint x: 330, endPoint y: 130, distance: 58.8
click at [0, 0] on slot at bounding box center [0, 0] width 0 height 0
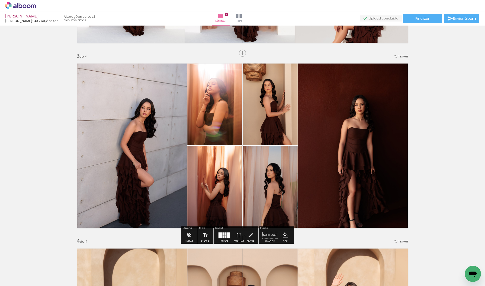
scroll to position [304, 0]
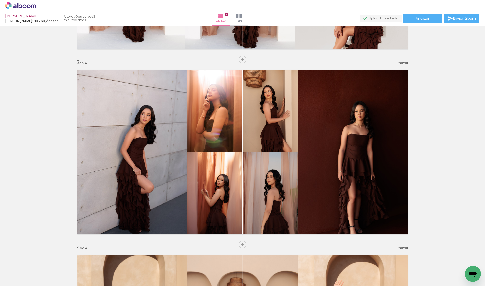
scroll to position [347, 0]
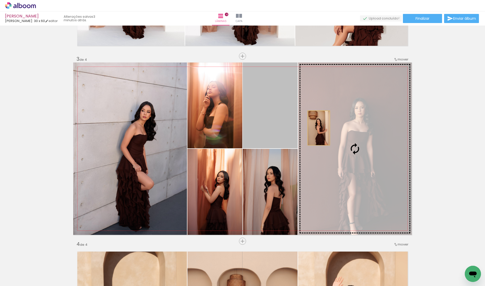
drag, startPoint x: 265, startPoint y: 110, endPoint x: 320, endPoint y: 128, distance: 56.8
click at [0, 0] on slot at bounding box center [0, 0] width 0 height 0
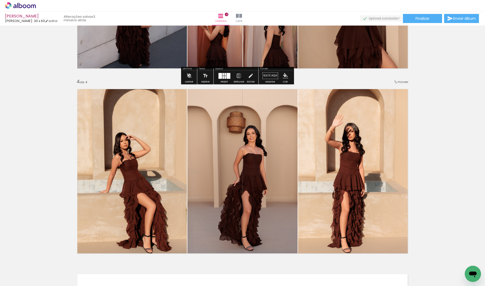
scroll to position [514, 0]
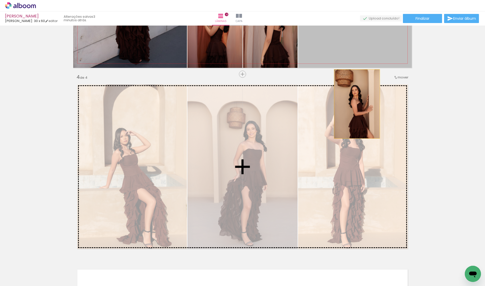
drag, startPoint x: 366, startPoint y: 43, endPoint x: 353, endPoint y: 126, distance: 83.9
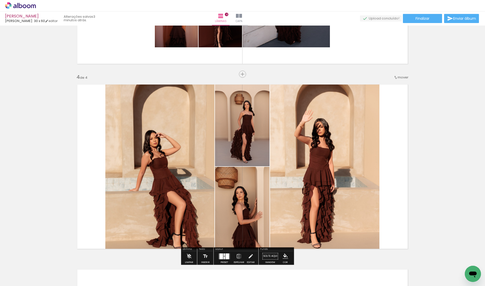
scroll to position [584, 0]
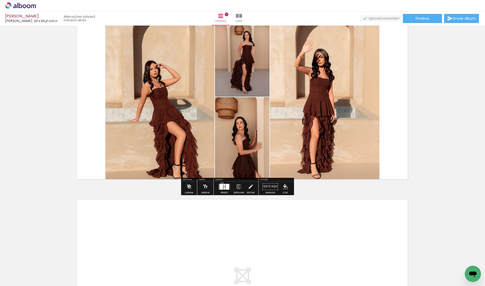
click at [223, 185] on div at bounding box center [222, 187] width 4 height 6
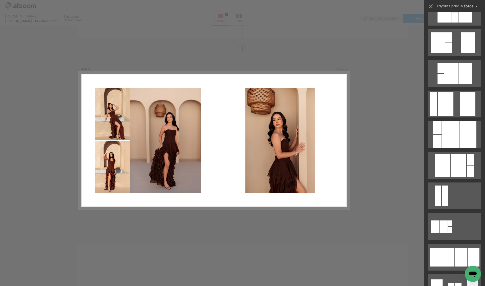
scroll to position [159, 0]
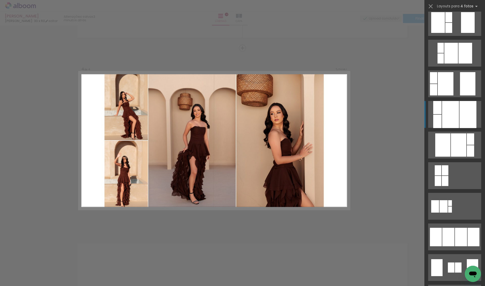
click at [447, 118] on div at bounding box center [450, 114] width 17 height 27
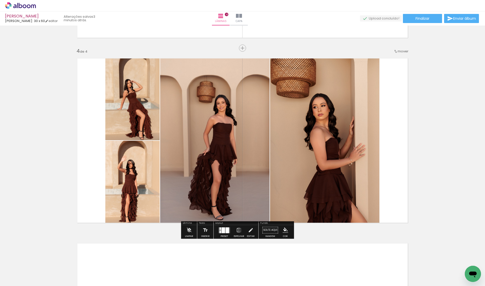
click at [343, 131] on quentale-photo at bounding box center [324, 140] width 109 height 172
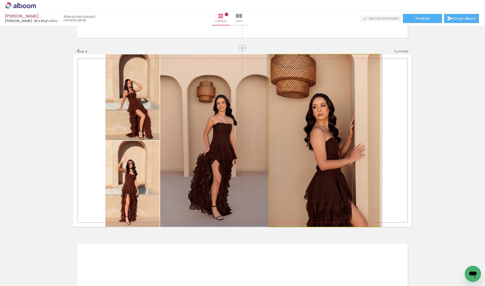
click at [343, 131] on quentale-photo at bounding box center [324, 140] width 109 height 172
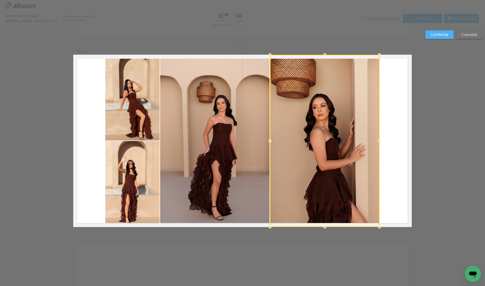
scroll to position [540, 0]
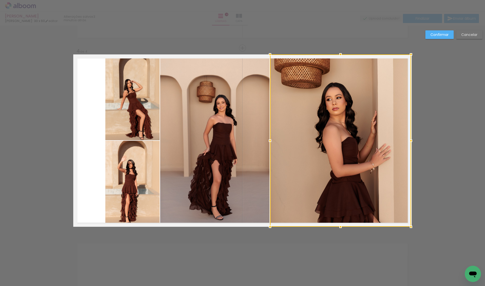
drag, startPoint x: 380, startPoint y: 141, endPoint x: 411, endPoint y: 139, distance: 30.4
click at [411, 140] on div at bounding box center [411, 140] width 10 height 10
click at [0, 0] on slot "Confirmar" at bounding box center [0, 0] width 0 height 0
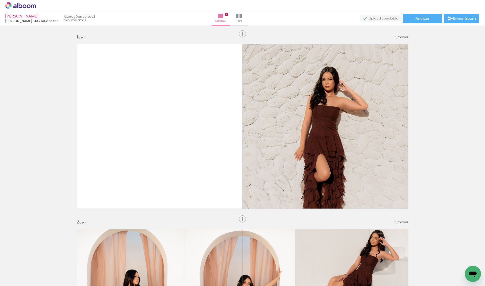
scroll to position [0, 0]
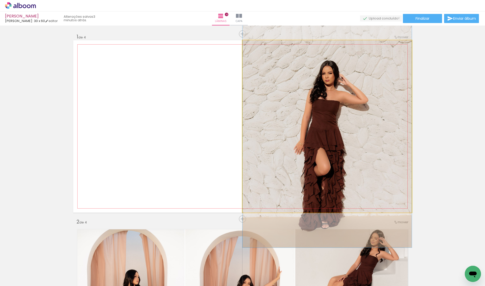
drag, startPoint x: 307, startPoint y: 153, endPoint x: 307, endPoint y: 148, distance: 5.1
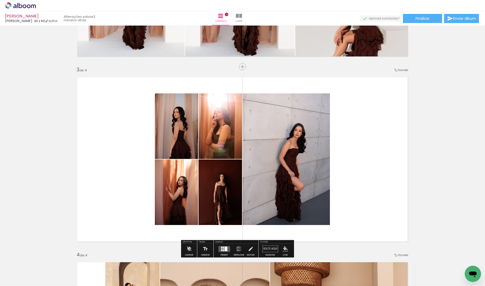
scroll to position [332, 0]
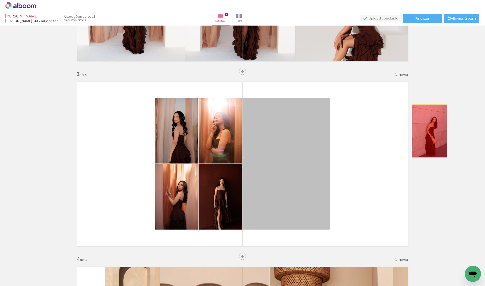
drag, startPoint x: 289, startPoint y: 164, endPoint x: 430, endPoint y: 130, distance: 144.4
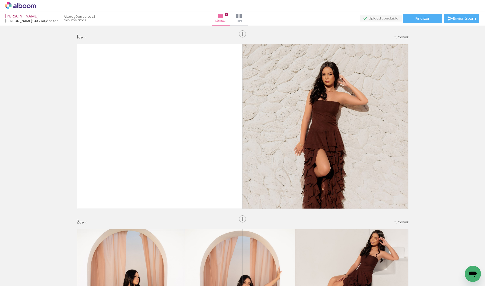
scroll to position [0, 179]
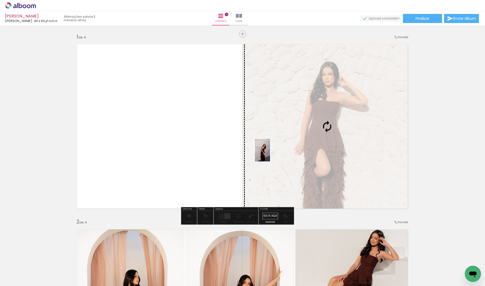
drag, startPoint x: 216, startPoint y: 267, endPoint x: 270, endPoint y: 153, distance: 126.7
click at [270, 153] on quentale-workspace at bounding box center [242, 143] width 485 height 286
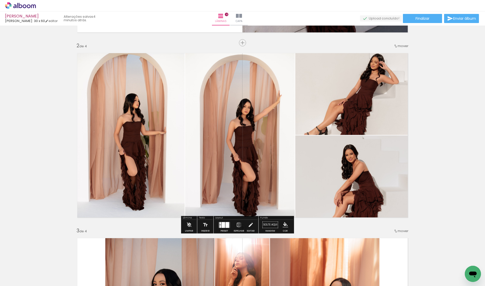
scroll to position [199, 0]
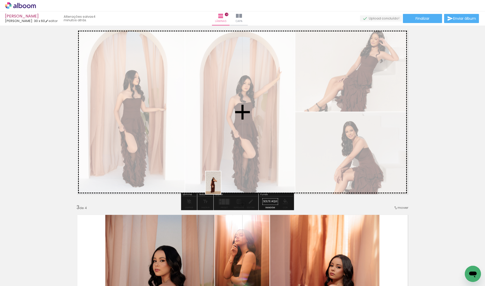
drag, startPoint x: 218, startPoint y: 268, endPoint x: 221, endPoint y: 185, distance: 84.0
click at [221, 185] on quentale-workspace at bounding box center [242, 143] width 485 height 286
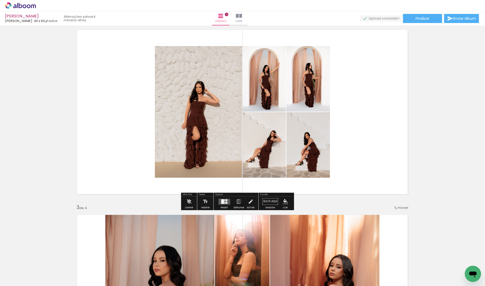
click at [226, 203] on div at bounding box center [225, 202] width 1 height 2
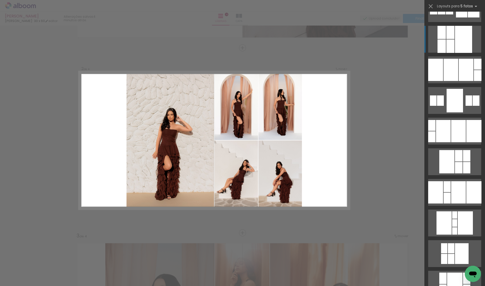
scroll to position [94, 0]
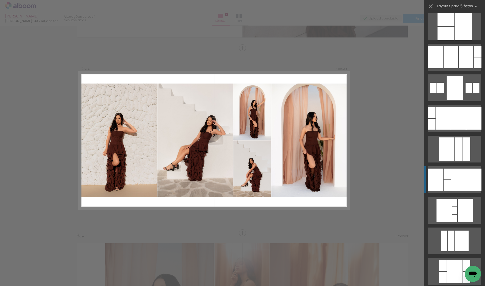
click at [456, 177] on div at bounding box center [458, 179] width 15 height 22
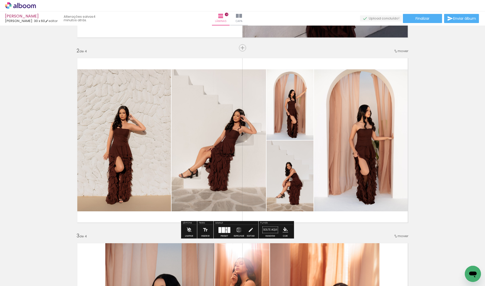
drag, startPoint x: 323, startPoint y: 164, endPoint x: 356, endPoint y: 135, distance: 44.1
click at [0, 0] on slot at bounding box center [0, 0] width 0 height 0
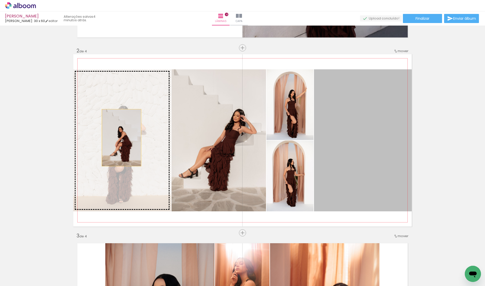
drag, startPoint x: 331, startPoint y: 129, endPoint x: 119, endPoint y: 137, distance: 212.7
click at [0, 0] on slot at bounding box center [0, 0] width 0 height 0
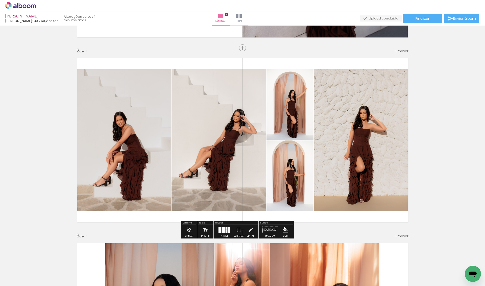
click at [242, 229] on iron-icon at bounding box center [239, 229] width 6 height 10
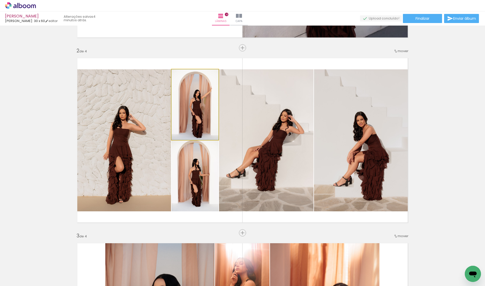
drag, startPoint x: 197, startPoint y: 113, endPoint x: 258, endPoint y: 124, distance: 62.0
click at [0, 0] on slot at bounding box center [0, 0] width 0 height 0
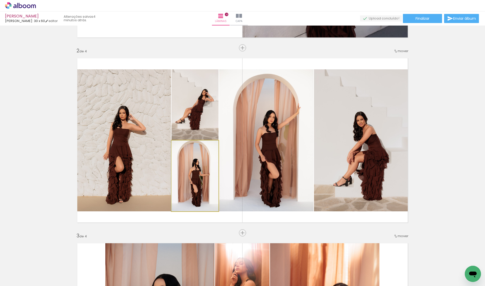
drag, startPoint x: 213, startPoint y: 168, endPoint x: 351, endPoint y: 135, distance: 142.2
click at [0, 0] on slot at bounding box center [0, 0] width 0 height 0
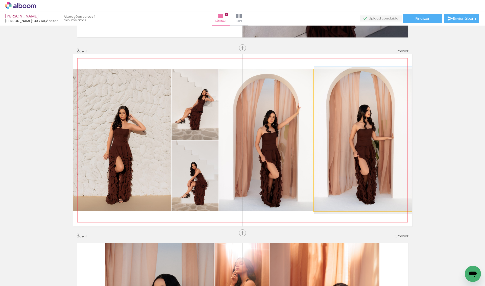
click at [342, 147] on quentale-photo at bounding box center [363, 140] width 98 height 142
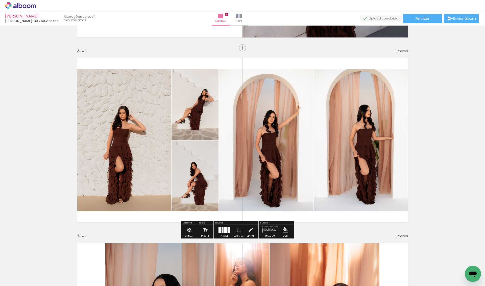
click at [242, 230] on iron-icon at bounding box center [239, 229] width 6 height 10
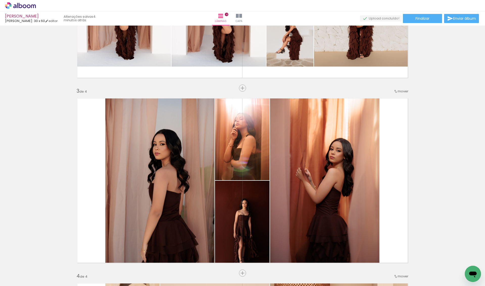
scroll to position [319, 0]
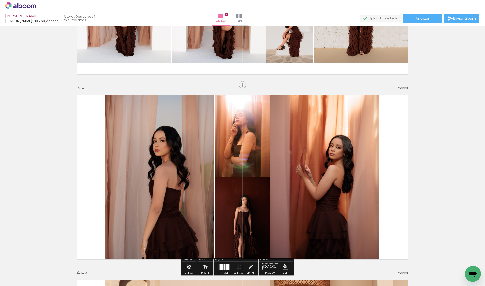
click at [403, 86] on span "mover" at bounding box center [403, 87] width 11 height 5
click at [396, 96] on paper-item "antes da 2" at bounding box center [389, 95] width 38 height 8
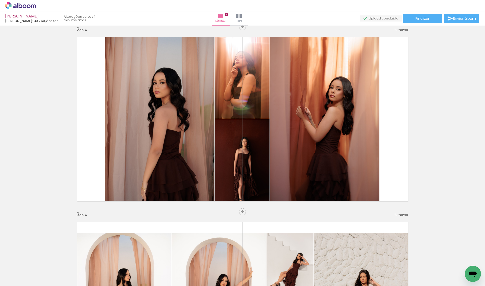
scroll to position [171, 0]
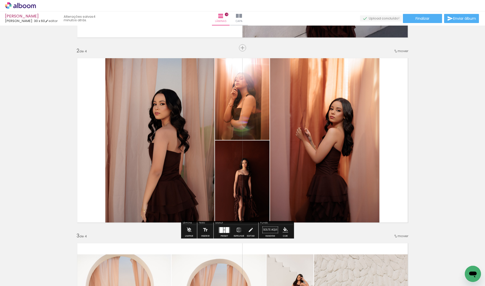
click at [229, 233] on div at bounding box center [228, 230] width 4 height 6
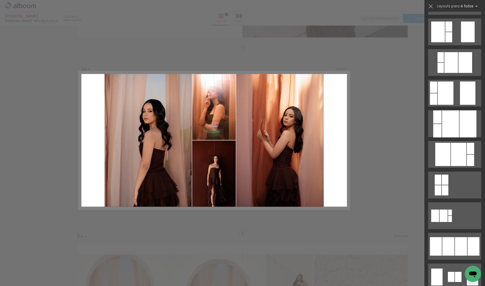
scroll to position [172, 0]
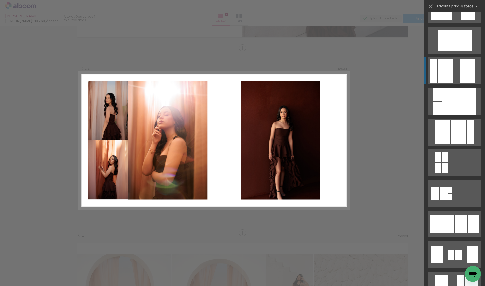
click at [442, 67] on div at bounding box center [446, 70] width 16 height 23
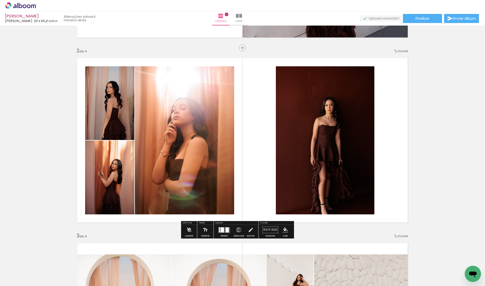
click at [242, 233] on iron-icon at bounding box center [239, 229] width 6 height 10
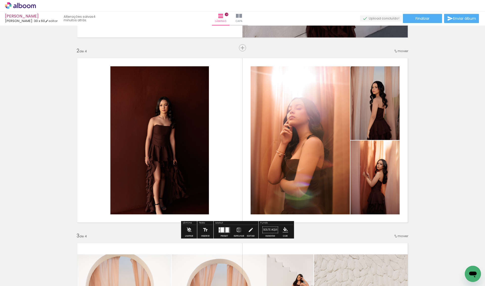
click at [175, 146] on quentale-photo at bounding box center [159, 140] width 99 height 148
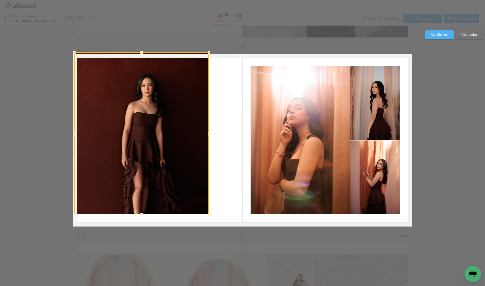
drag, startPoint x: 112, startPoint y: 68, endPoint x: 76, endPoint y: 57, distance: 37.2
click at [76, 57] on div at bounding box center [74, 52] width 10 height 10
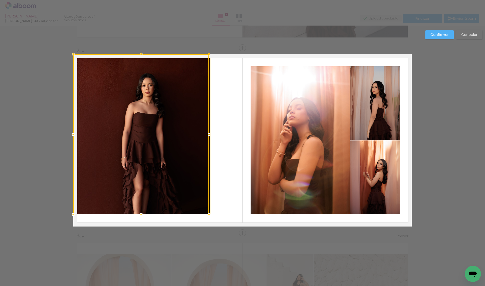
click at [158, 126] on div at bounding box center [141, 134] width 136 height 160
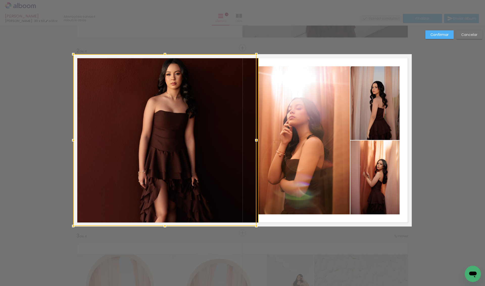
drag, startPoint x: 210, startPoint y: 215, endPoint x: 217, endPoint y: 229, distance: 15.4
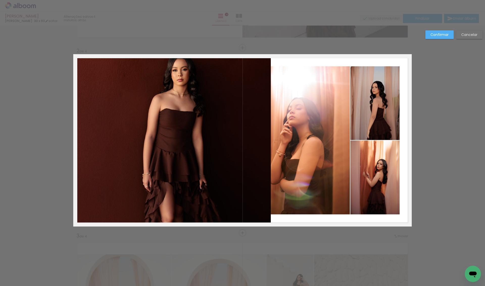
click at [253, 149] on quentale-photo at bounding box center [172, 140] width 198 height 172
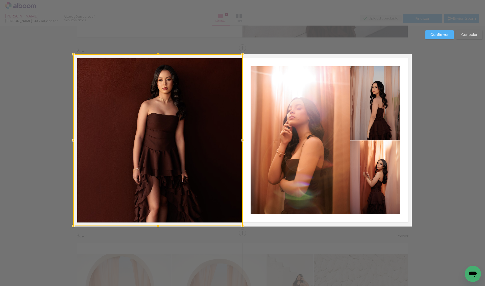
drag, startPoint x: 270, startPoint y: 142, endPoint x: 243, endPoint y: 143, distance: 27.8
click at [243, 143] on div at bounding box center [243, 140] width 10 height 10
click at [0, 0] on slot "Confirmar" at bounding box center [0, 0] width 0 height 0
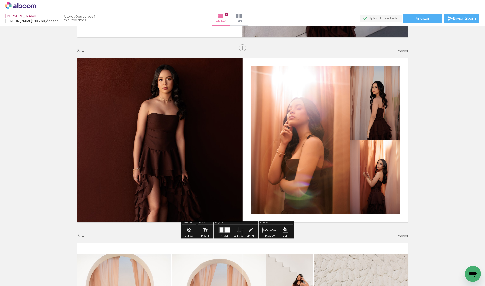
drag, startPoint x: 378, startPoint y: 198, endPoint x: 299, endPoint y: 164, distance: 86.0
click at [0, 0] on slot at bounding box center [0, 0] width 0 height 0
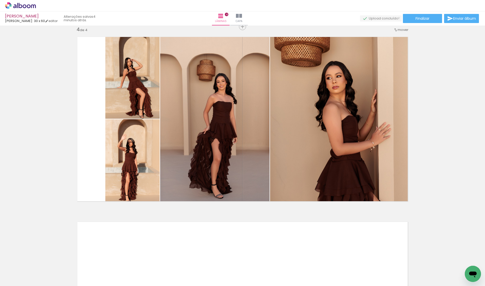
scroll to position [707, 0]
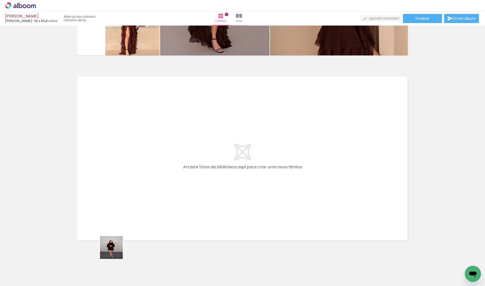
drag, startPoint x: 112, startPoint y: 257, endPoint x: 123, endPoint y: 231, distance: 28.6
click at [123, 231] on quentale-workspace at bounding box center [242, 143] width 485 height 286
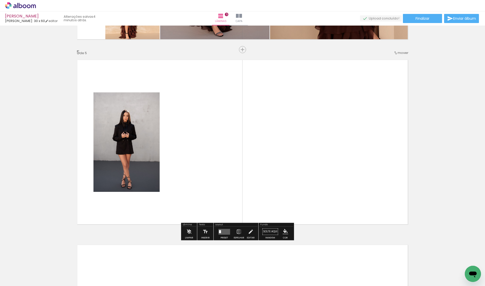
scroll to position [725, 0]
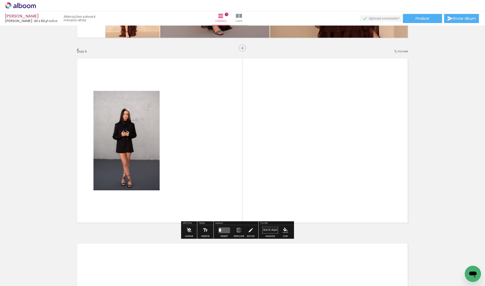
drag, startPoint x: 132, startPoint y: 263, endPoint x: 136, endPoint y: 204, distance: 59.0
click at [136, 204] on quentale-workspace at bounding box center [242, 143] width 485 height 286
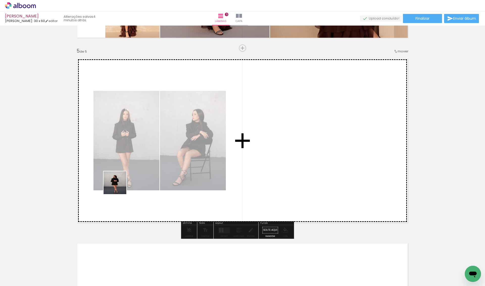
drag, startPoint x: 103, startPoint y: 266, endPoint x: 119, endPoint y: 185, distance: 83.0
click at [119, 185] on quentale-workspace at bounding box center [242, 143] width 485 height 286
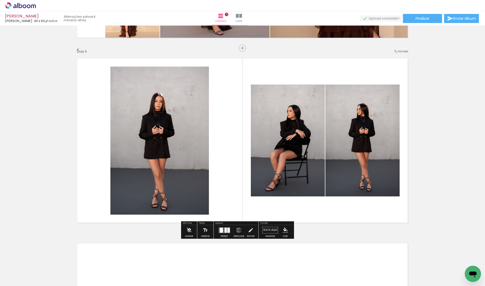
drag, startPoint x: 111, startPoint y: 267, endPoint x: 114, endPoint y: 205, distance: 62.8
click at [114, 205] on quentale-workspace at bounding box center [242, 143] width 485 height 286
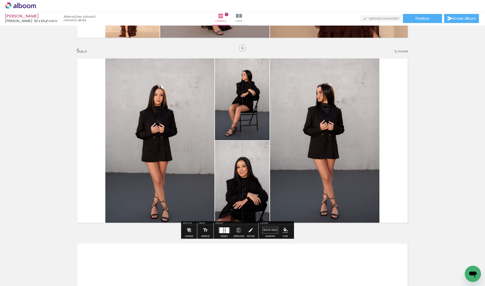
drag, startPoint x: 109, startPoint y: 259, endPoint x: 109, endPoint y: 206, distance: 53.1
click at [109, 206] on quentale-workspace at bounding box center [242, 143] width 485 height 286
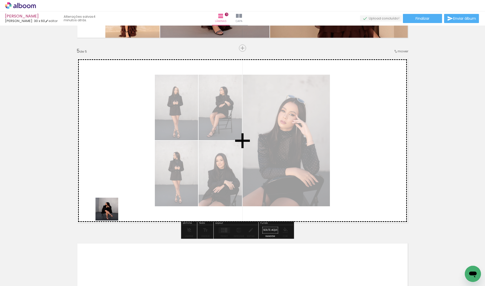
drag, startPoint x: 111, startPoint y: 241, endPoint x: 111, endPoint y: 199, distance: 41.5
click at [111, 199] on quentale-workspace at bounding box center [242, 143] width 485 height 286
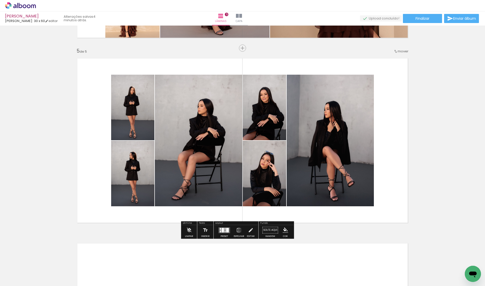
click at [230, 229] on quentale-layouter at bounding box center [225, 230] width 12 height 6
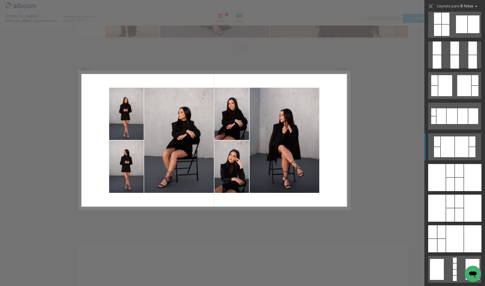
scroll to position [375, 0]
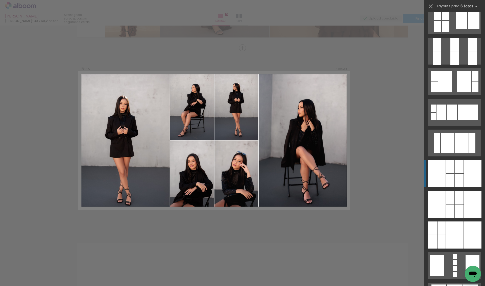
click at [456, 178] on div at bounding box center [459, 180] width 9 height 13
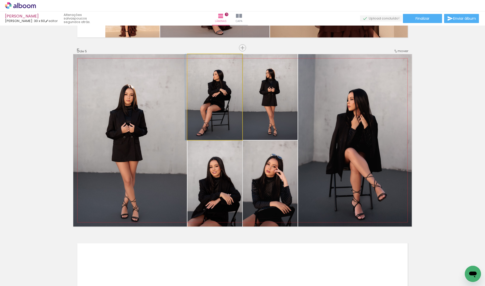
drag, startPoint x: 223, startPoint y: 104, endPoint x: 160, endPoint y: 126, distance: 66.5
click at [0, 0] on slot at bounding box center [0, 0] width 0 height 0
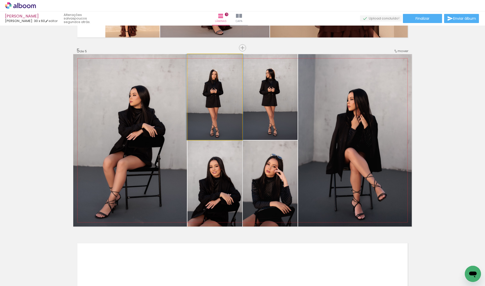
drag, startPoint x: 205, startPoint y: 120, endPoint x: 179, endPoint y: 122, distance: 25.9
click at [0, 0] on slot at bounding box center [0, 0] width 0 height 0
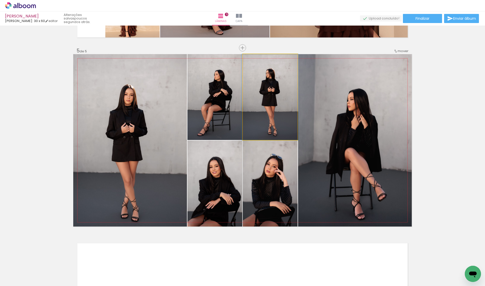
drag, startPoint x: 267, startPoint y: 117, endPoint x: 315, endPoint y: 132, distance: 50.9
click at [0, 0] on slot at bounding box center [0, 0] width 0 height 0
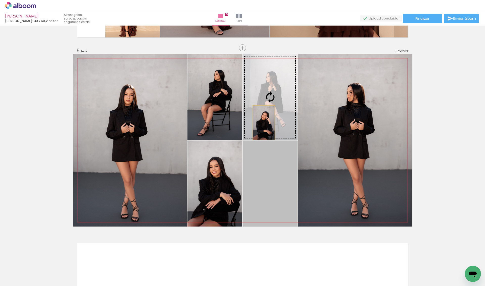
drag, startPoint x: 264, startPoint y: 167, endPoint x: 263, endPoint y: 119, distance: 48.0
click at [0, 0] on slot at bounding box center [0, 0] width 0 height 0
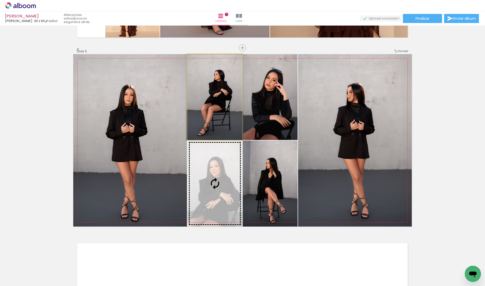
drag, startPoint x: 227, startPoint y: 124, endPoint x: 227, endPoint y: 162, distance: 38.4
click at [0, 0] on slot at bounding box center [0, 0] width 0 height 0
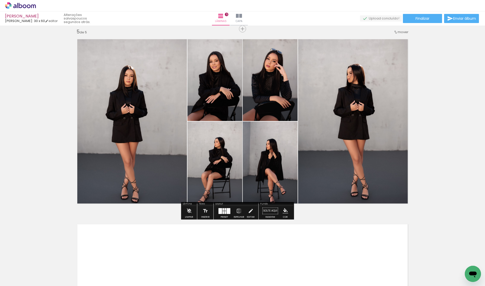
scroll to position [745, 0]
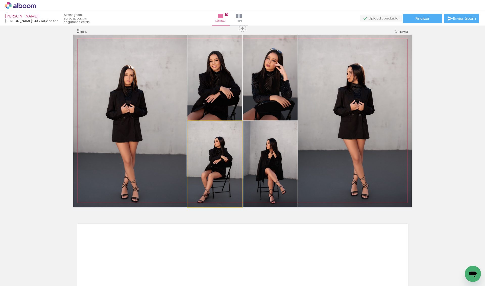
drag, startPoint x: 227, startPoint y: 162, endPoint x: 227, endPoint y: 153, distance: 9.1
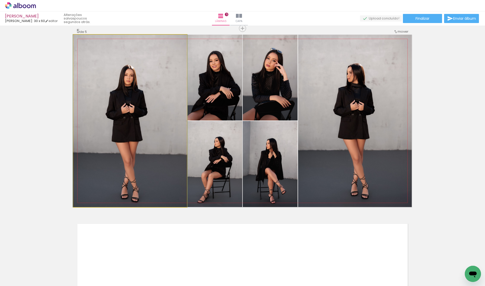
drag, startPoint x: 138, startPoint y: 164, endPoint x: 136, endPoint y: 155, distance: 9.2
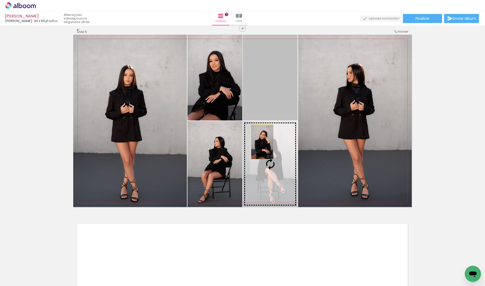
drag, startPoint x: 262, startPoint y: 103, endPoint x: 262, endPoint y: 145, distance: 41.5
click at [0, 0] on slot at bounding box center [0, 0] width 0 height 0
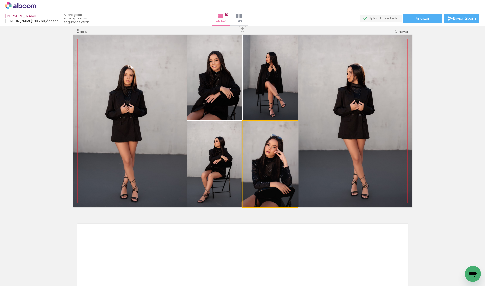
click at [271, 145] on quentale-photo at bounding box center [270, 164] width 55 height 86
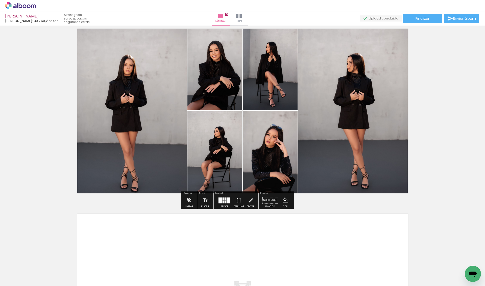
scroll to position [760, 0]
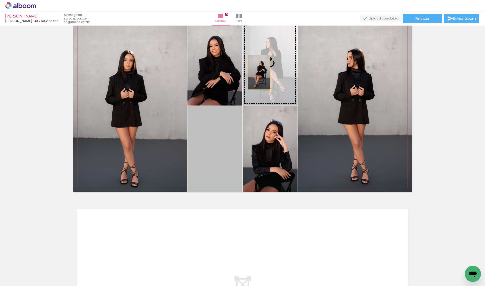
drag, startPoint x: 208, startPoint y: 159, endPoint x: 264, endPoint y: 64, distance: 110.3
click at [0, 0] on slot at bounding box center [0, 0] width 0 height 0
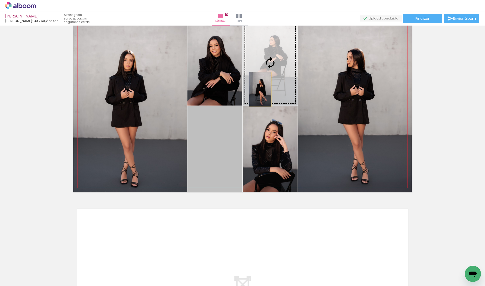
drag, startPoint x: 222, startPoint y: 162, endPoint x: 260, endPoint y: 89, distance: 82.5
click at [0, 0] on slot at bounding box center [0, 0] width 0 height 0
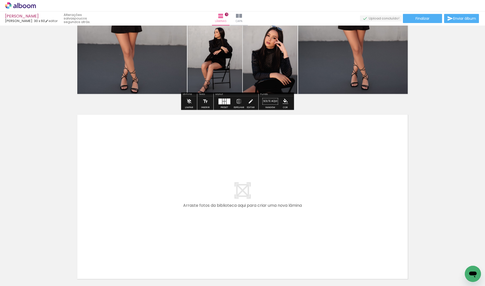
scroll to position [868, 0]
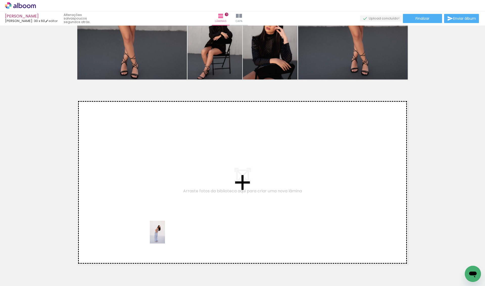
drag, startPoint x: 165, startPoint y: 271, endPoint x: 164, endPoint y: 233, distance: 38.2
click at [164, 233] on quentale-workspace at bounding box center [242, 143] width 485 height 286
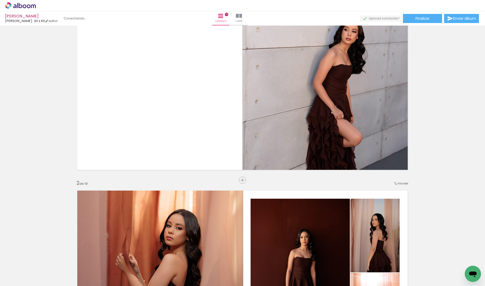
scroll to position [396, 0]
